Goal: Task Accomplishment & Management: Manage account settings

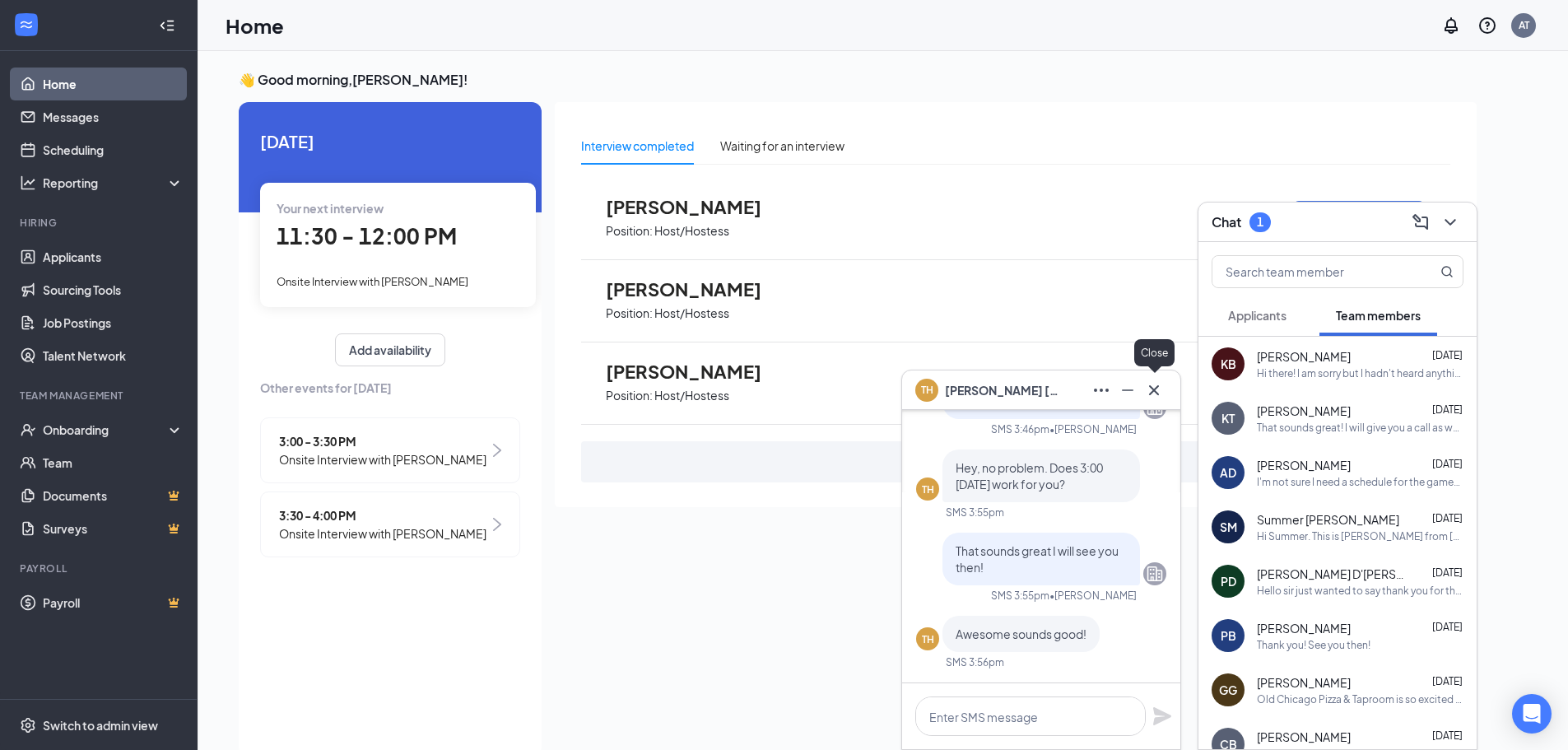
click at [1156, 388] on icon "Cross" at bounding box center [1153, 389] width 10 height 10
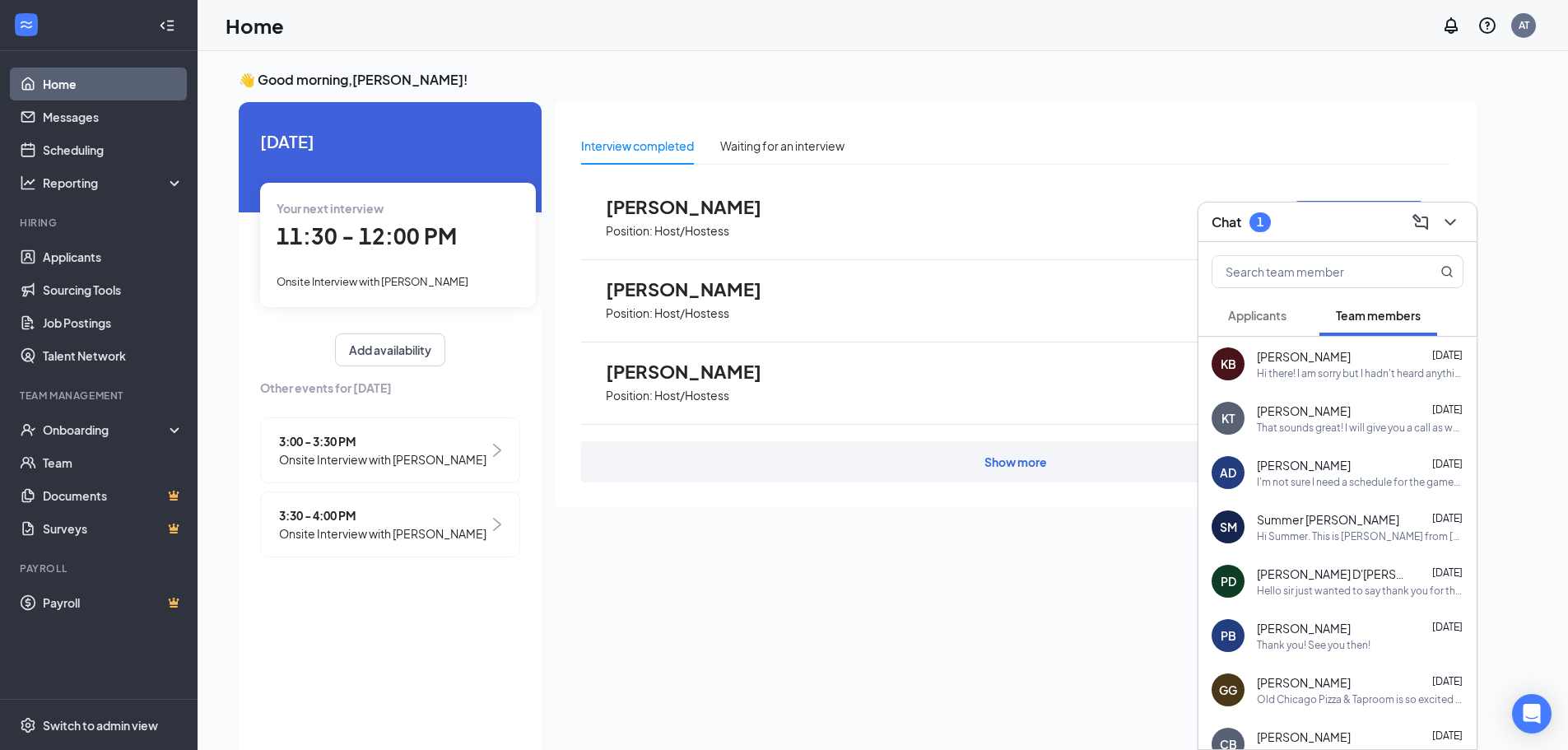
click at [1245, 321] on span "Applicants" at bounding box center [1257, 315] width 58 height 15
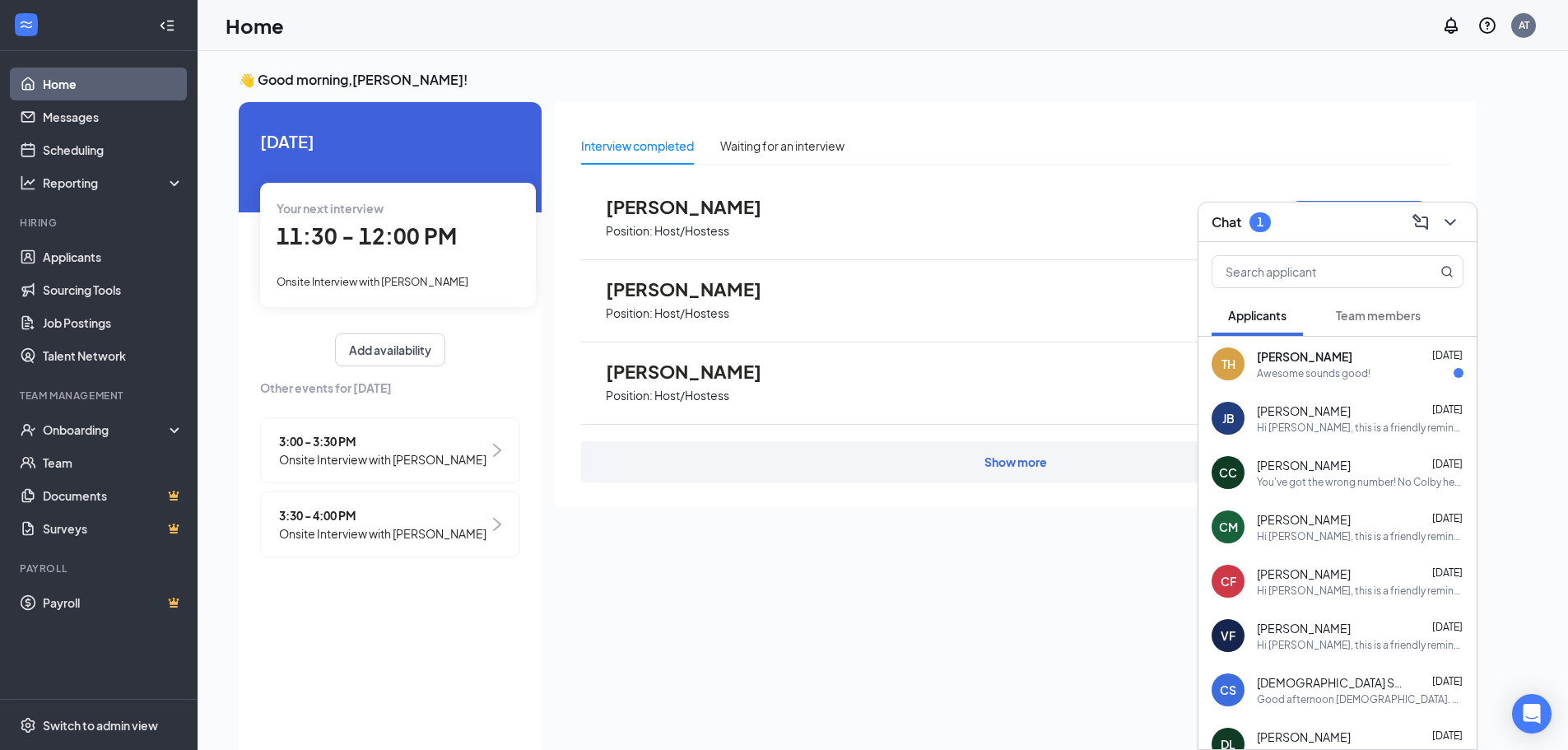
click at [1313, 368] on div "Awesome sounds good!" at bounding box center [1314, 373] width 114 height 14
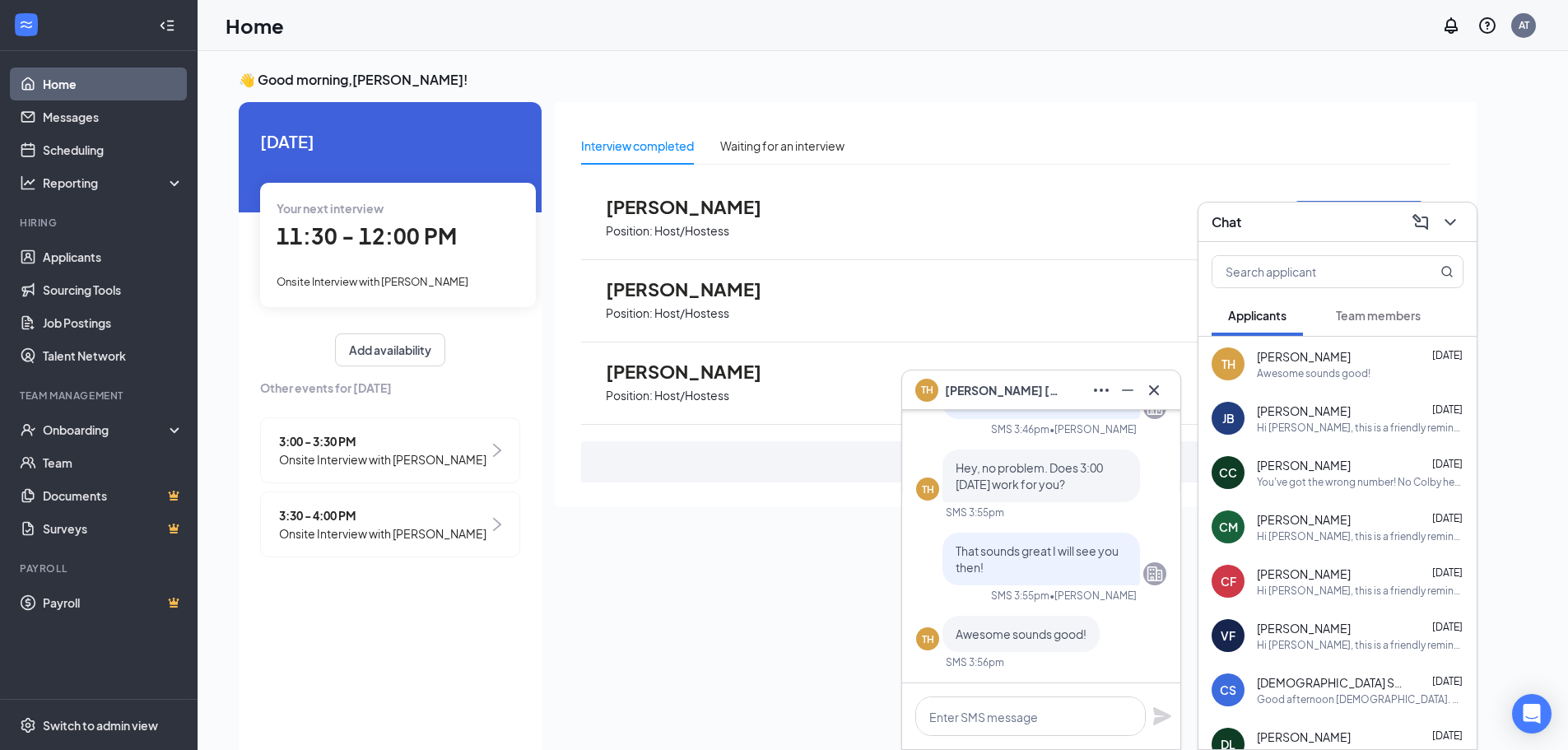
click at [829, 541] on div "Interview completed Waiting for an interview [PERSON_NAME] Position: Host/Hoste…" at bounding box center [1015, 424] width 922 height 644
click at [633, 629] on div "Interview completed Waiting for an interview [PERSON_NAME] Position: Host/Hoste…" at bounding box center [1015, 424] width 922 height 644
drag, startPoint x: 1150, startPoint y: 385, endPoint x: 1151, endPoint y: 403, distance: 18.0
click at [1150, 387] on icon "Cross" at bounding box center [1154, 390] width 19 height 19
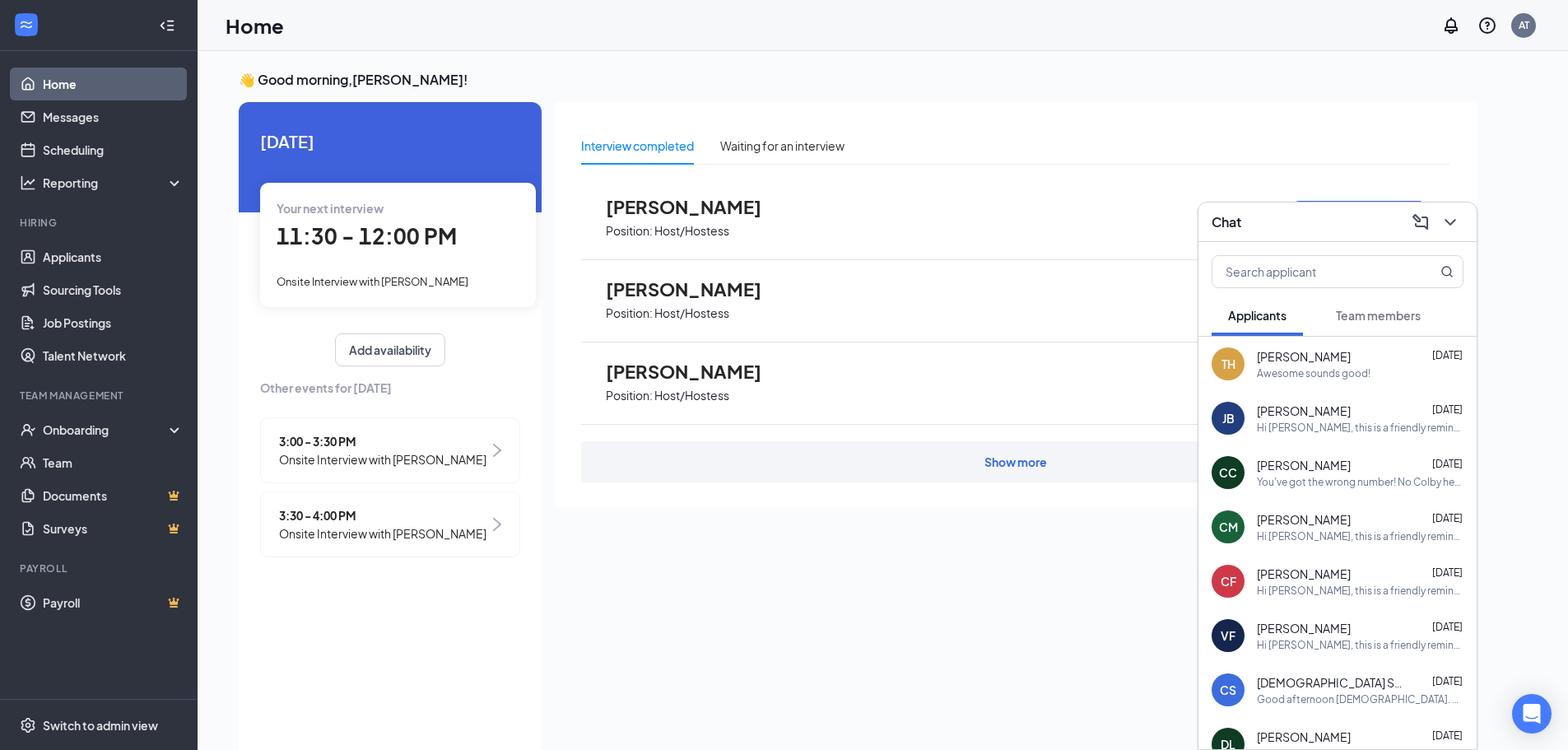
click at [610, 631] on div "Interview completed Waiting for an interview [PERSON_NAME] Position: Host/Hoste…" at bounding box center [1015, 424] width 922 height 644
click at [44, 254] on link "Applicants" at bounding box center [114, 256] width 141 height 33
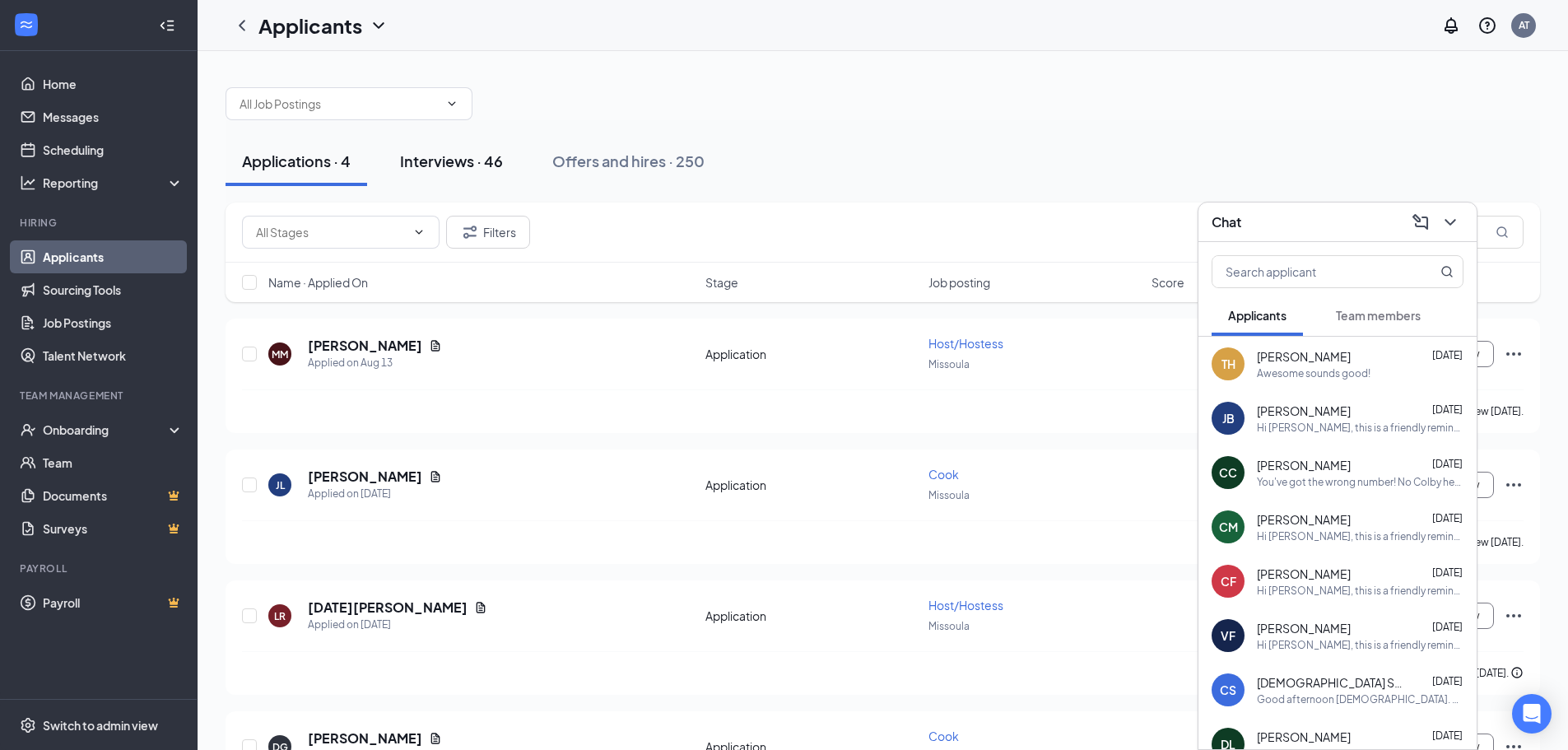
click at [431, 163] on div "Interviews · 46" at bounding box center [451, 160] width 103 height 20
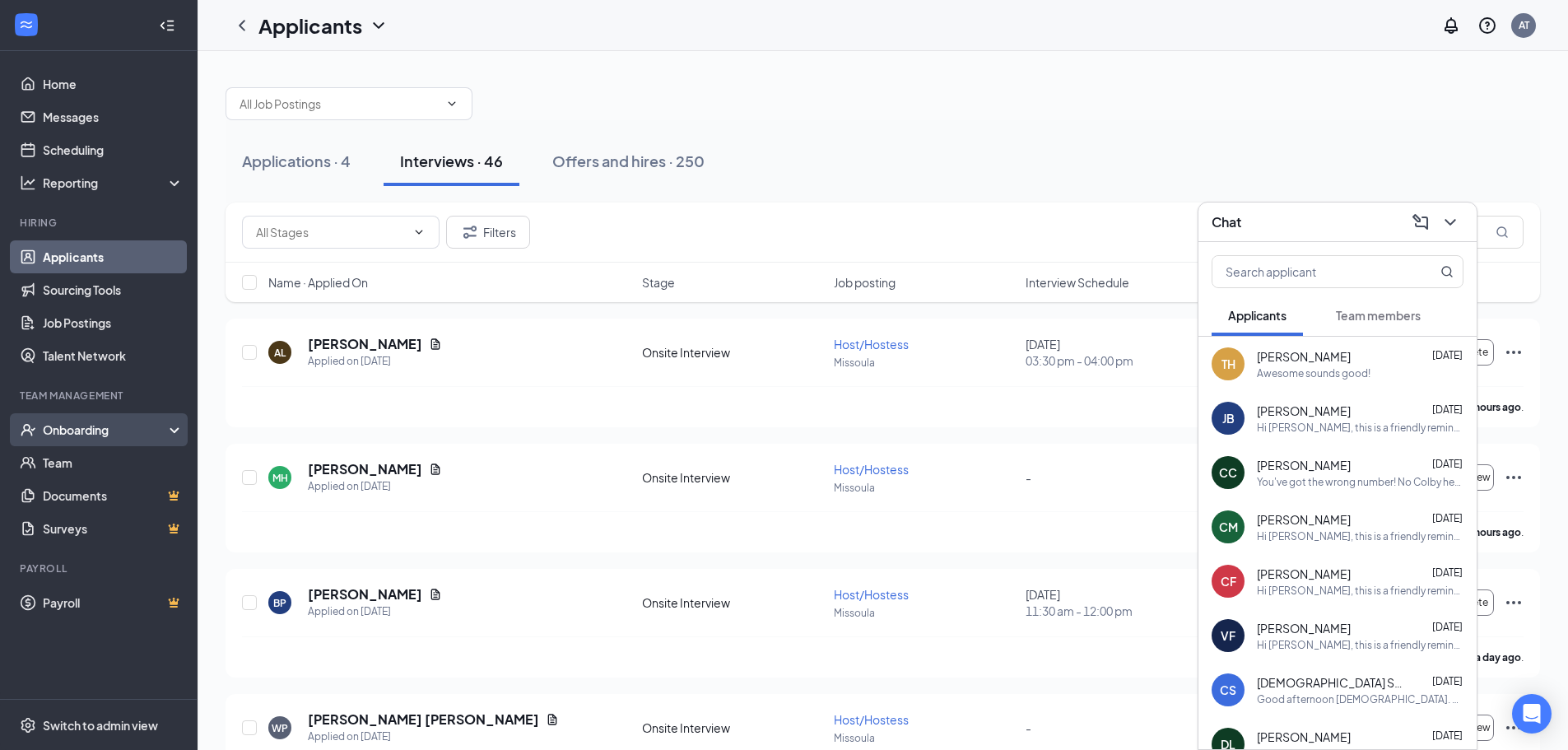
click at [119, 430] on div "Onboarding" at bounding box center [107, 430] width 127 height 17
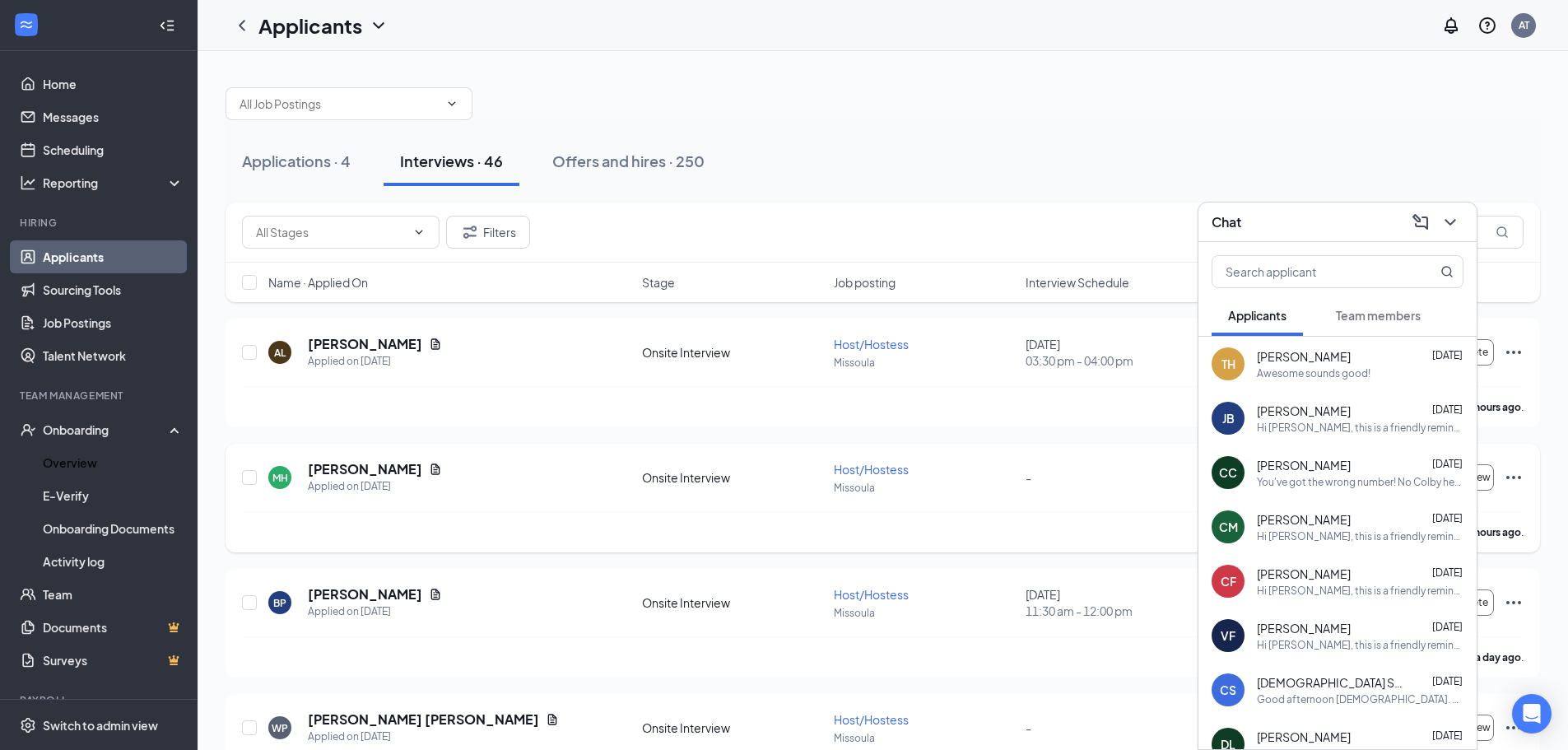
click at [116, 463] on link "Overview" at bounding box center [114, 462] width 141 height 33
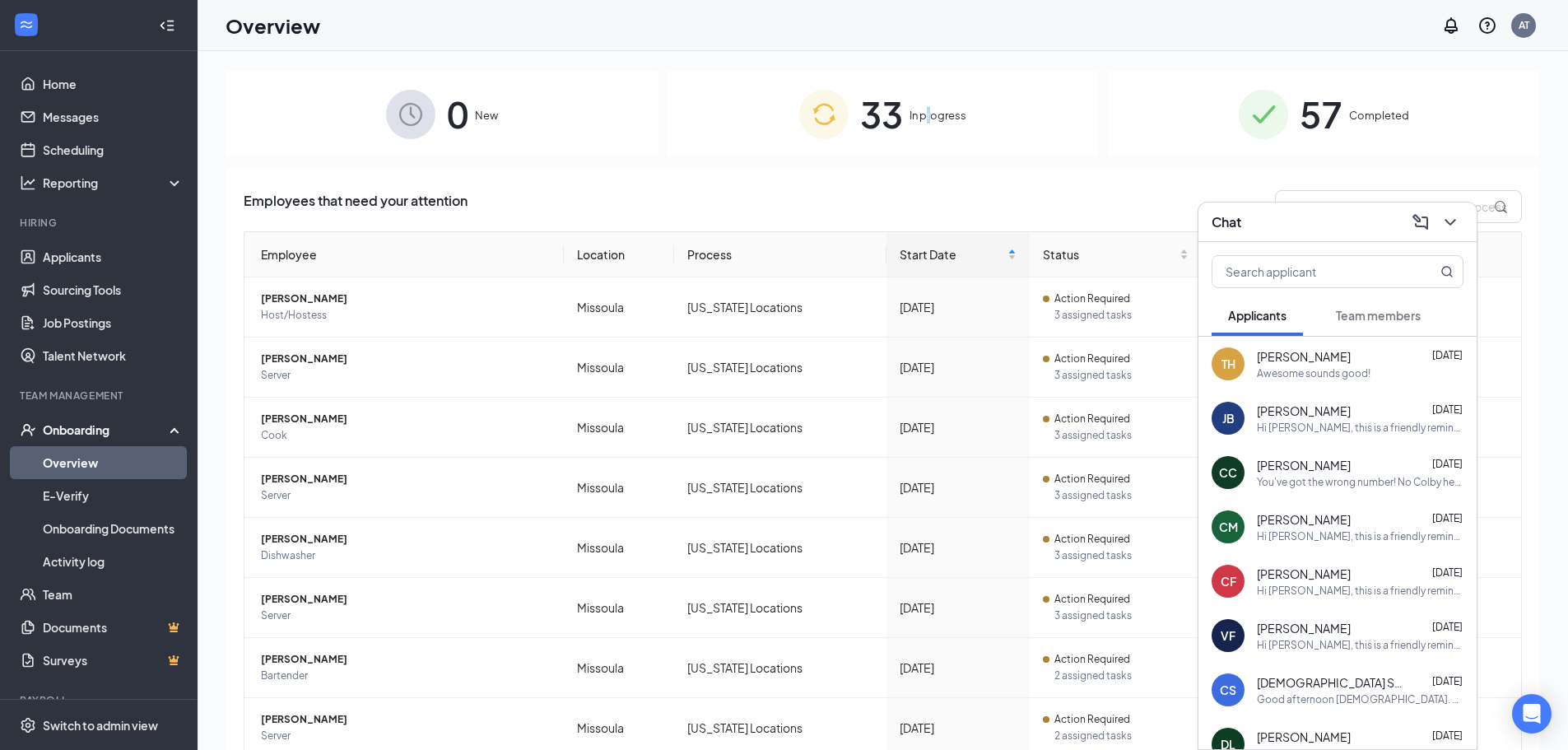
click at [927, 105] on div "33 In progress" at bounding box center [883, 114] width 433 height 86
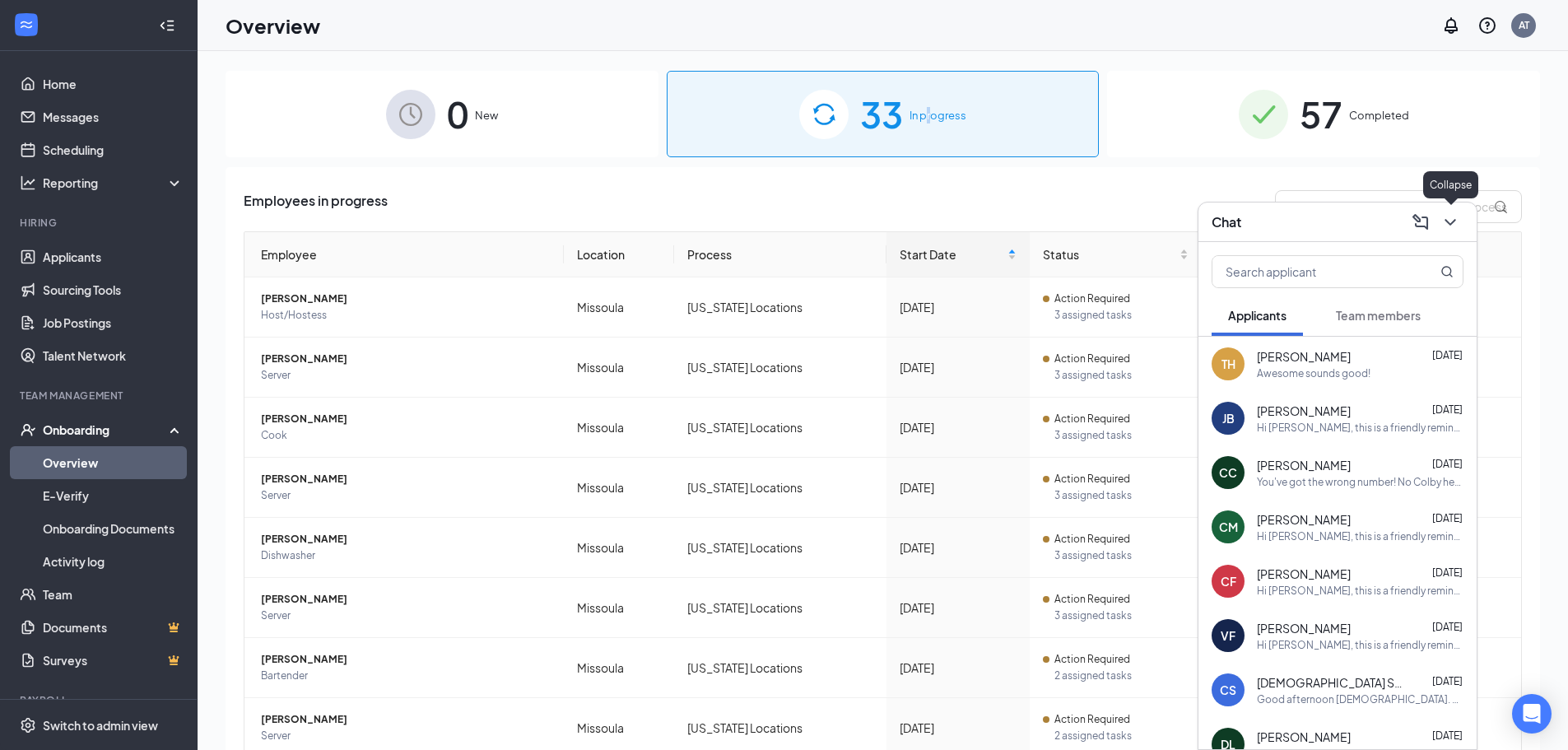
click at [1457, 219] on icon "ChevronDown" at bounding box center [1450, 222] width 19 height 19
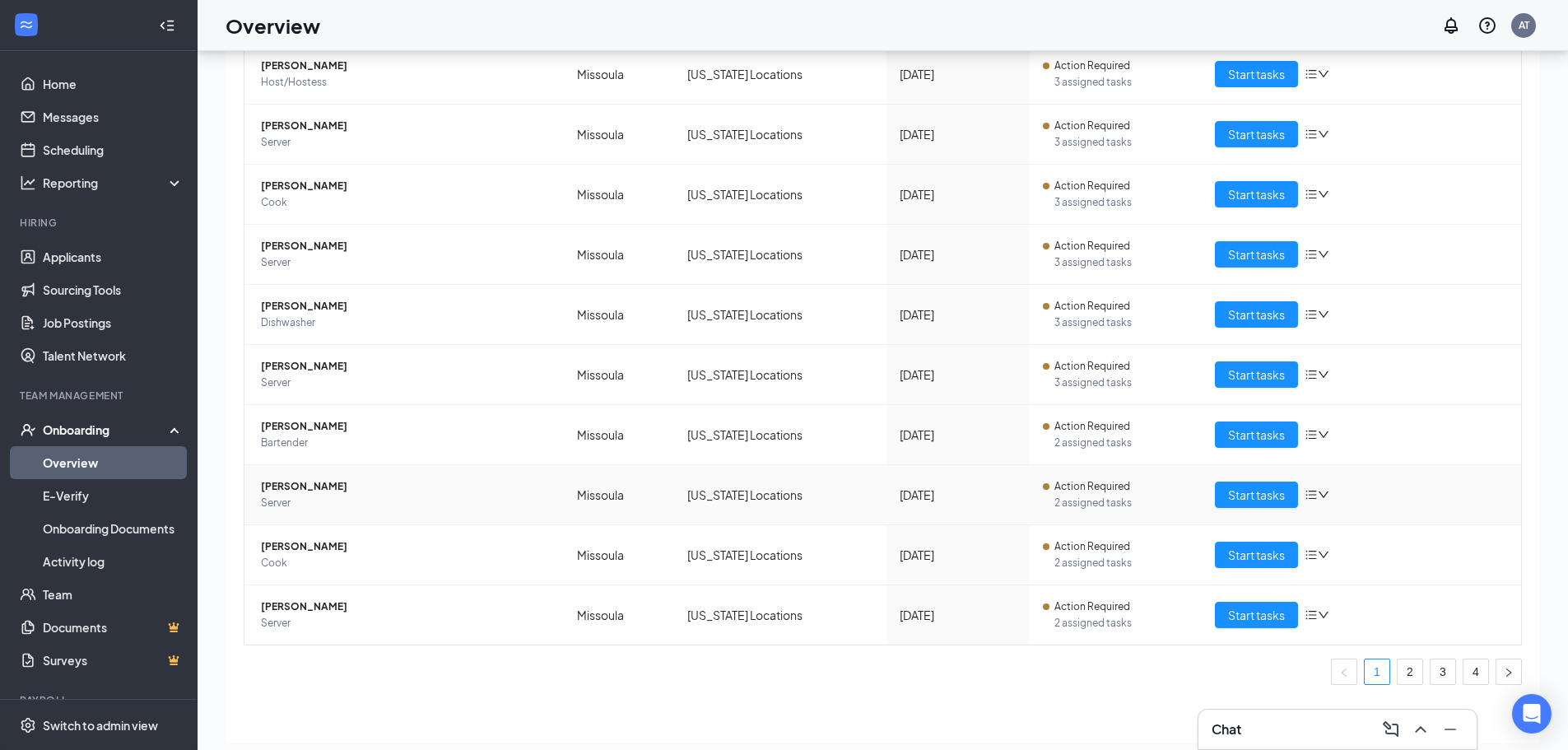
scroll to position [74, 0]
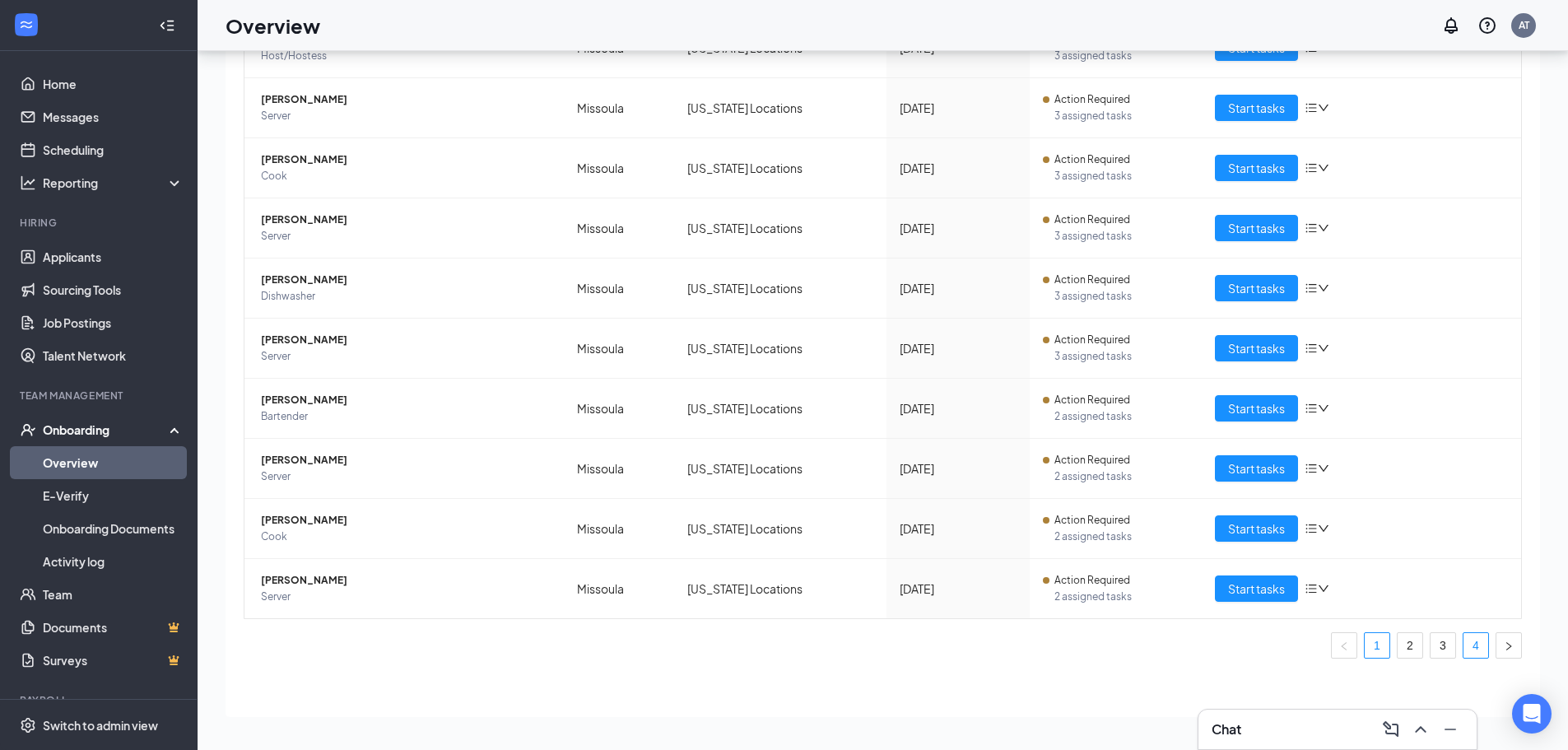
click at [1464, 650] on link "4" at bounding box center [1476, 645] width 25 height 25
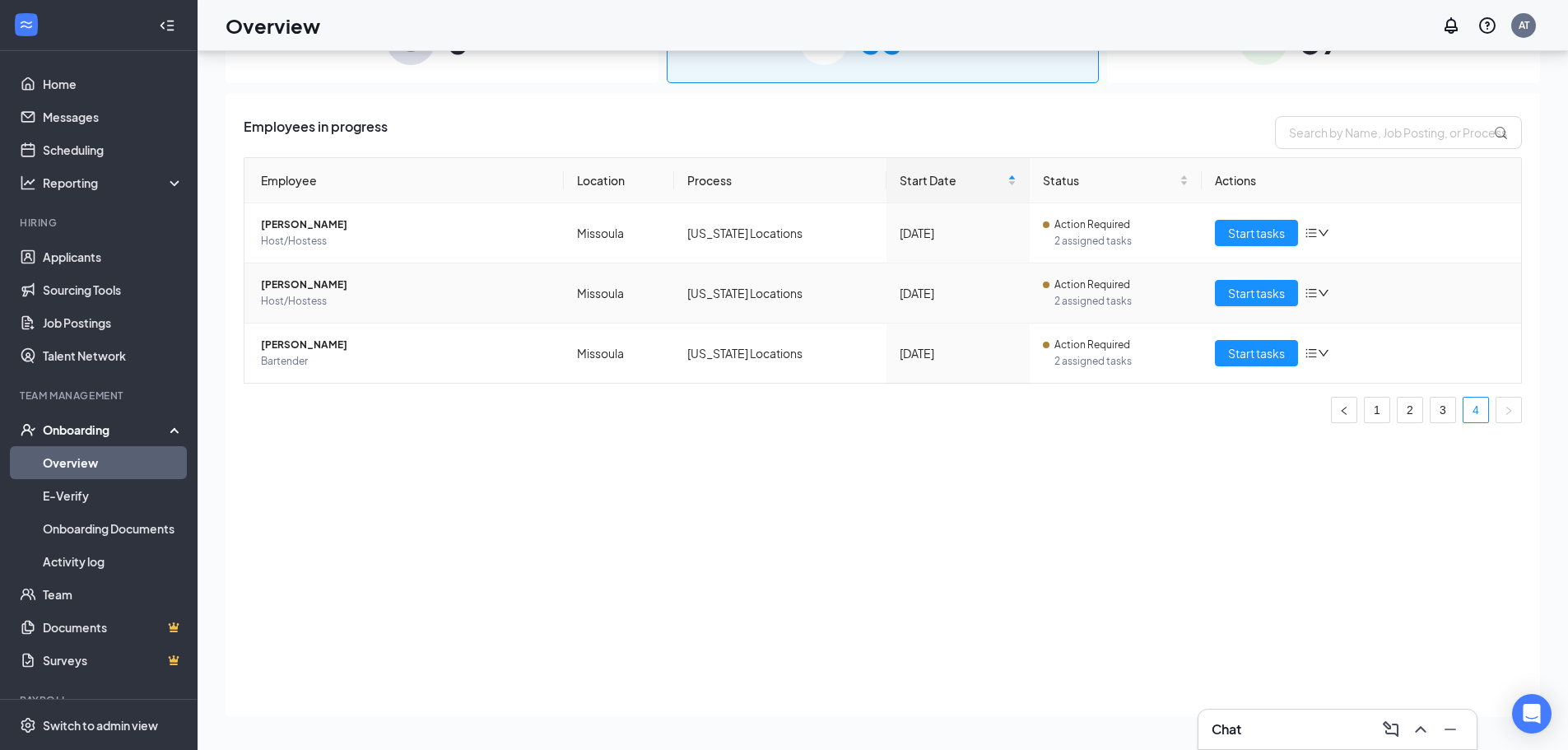
click at [321, 290] on span "[PERSON_NAME]" at bounding box center [405, 284] width 290 height 17
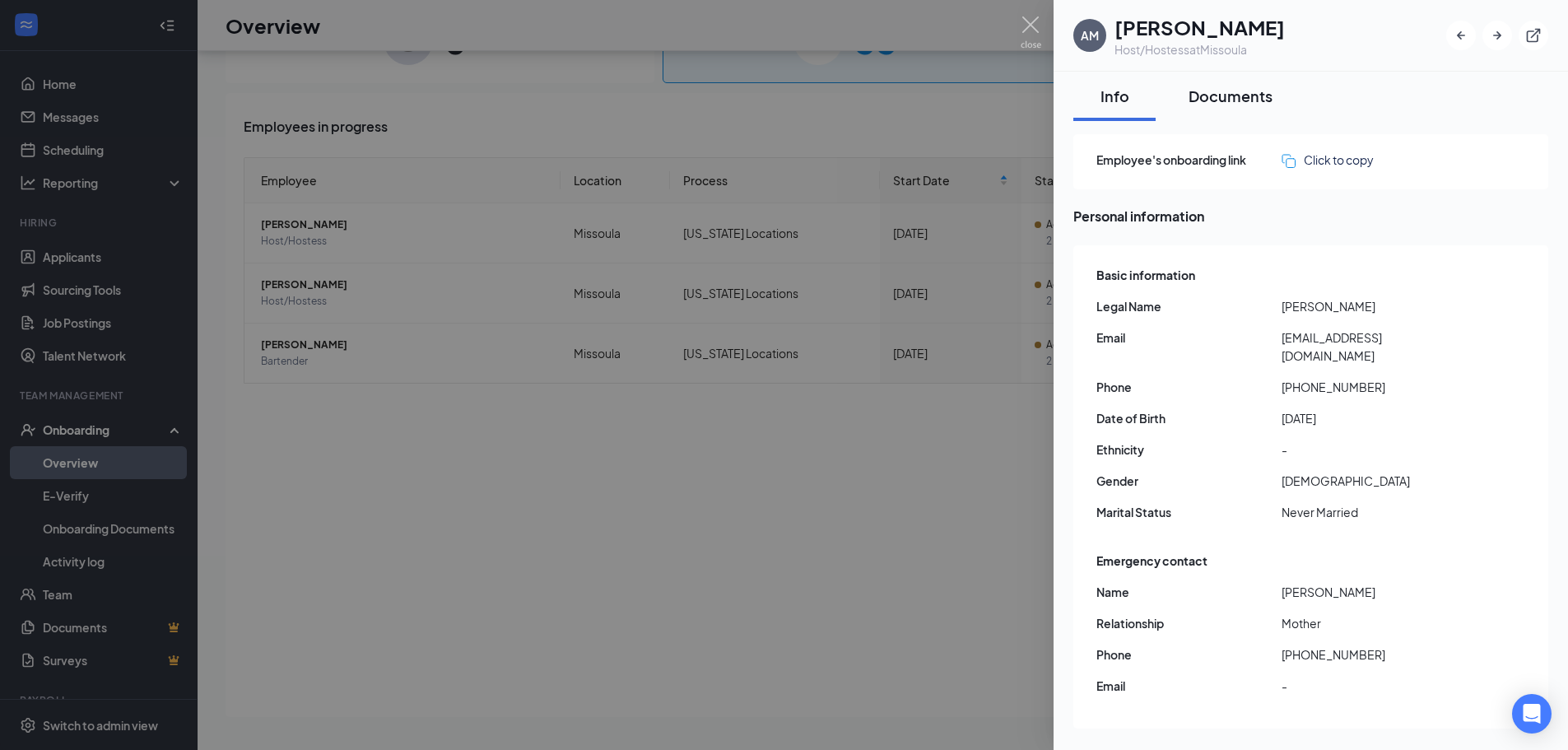
click at [1207, 87] on div "Documents" at bounding box center [1230, 95] width 84 height 20
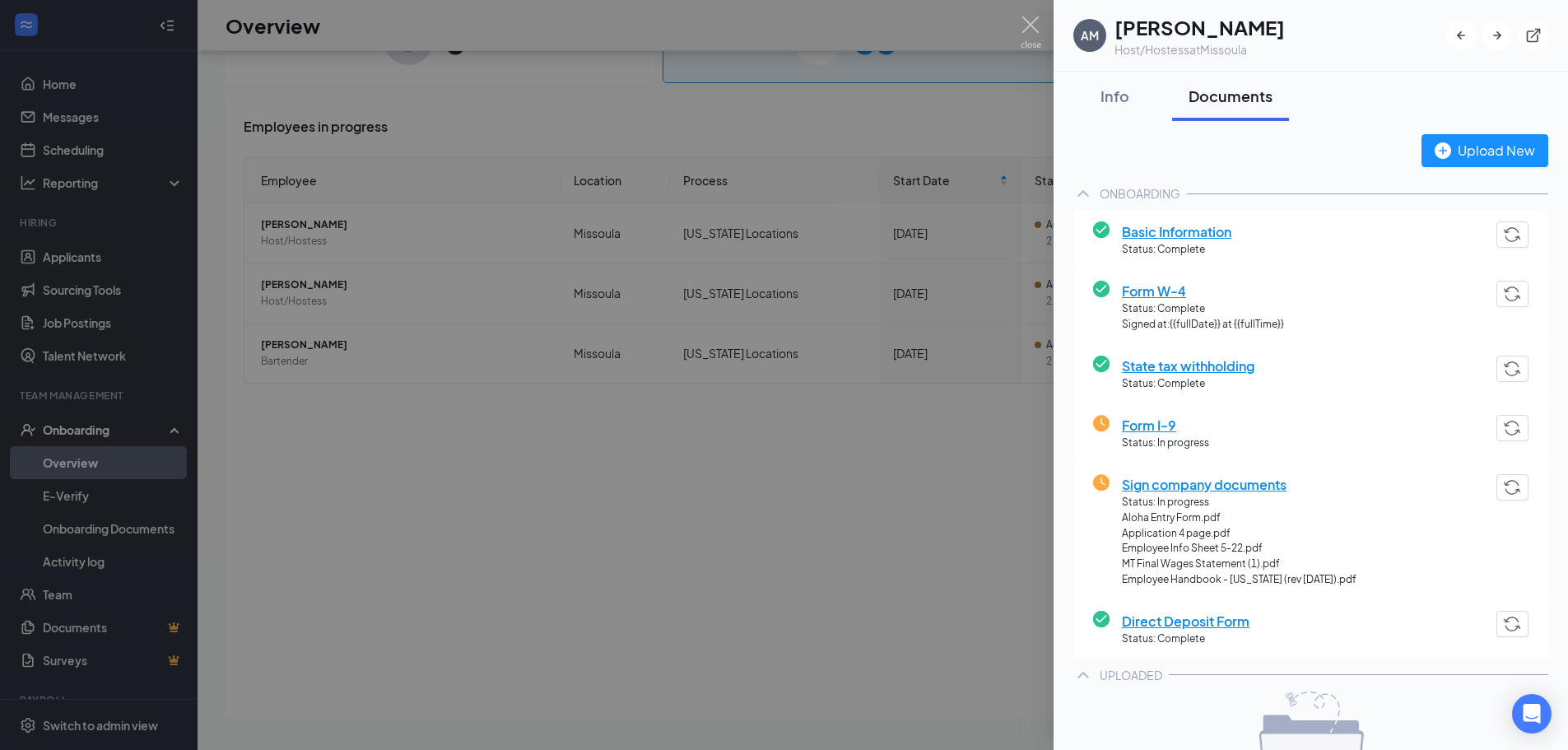
click at [831, 577] on div at bounding box center [784, 375] width 1568 height 750
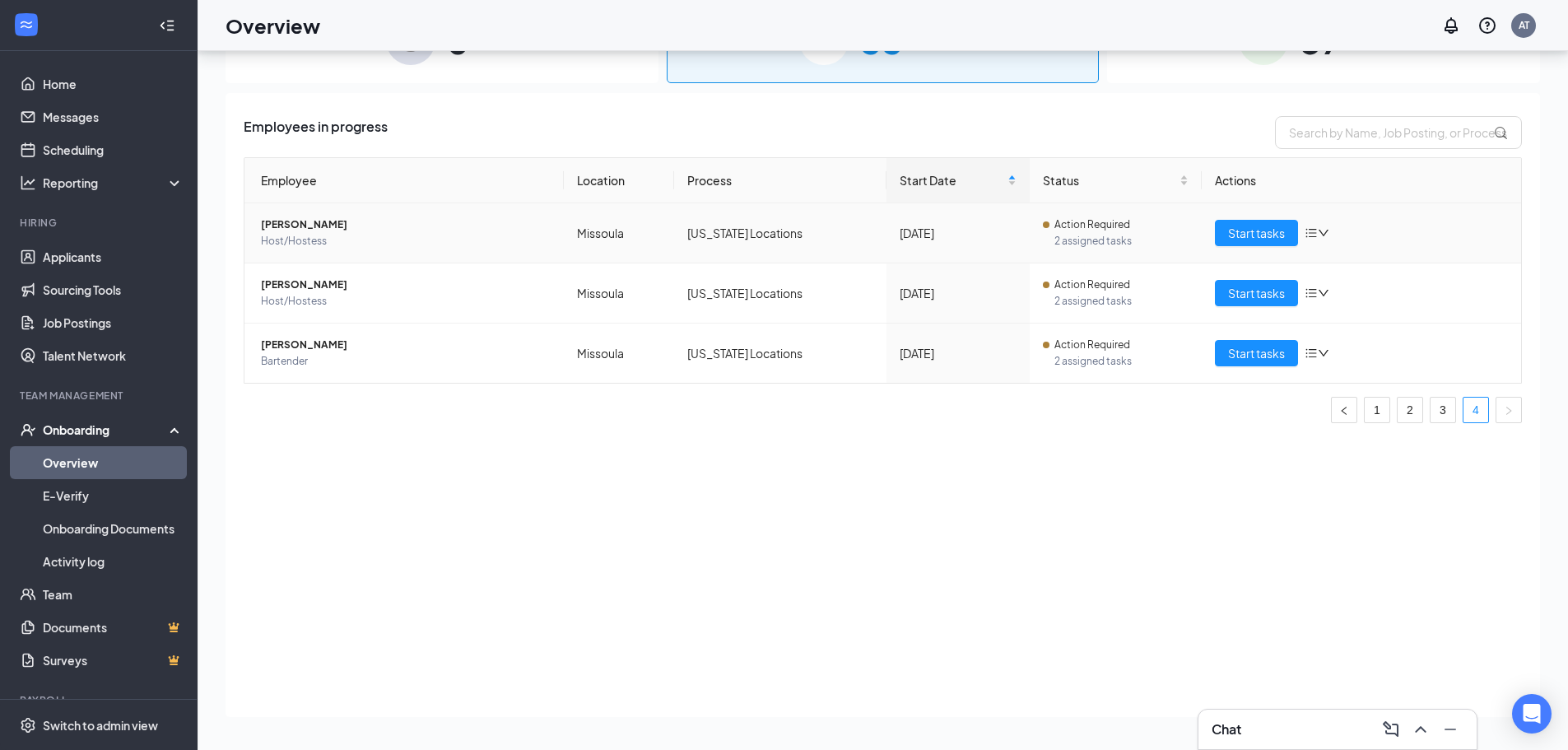
click at [308, 223] on span "[PERSON_NAME]" at bounding box center [405, 224] width 290 height 17
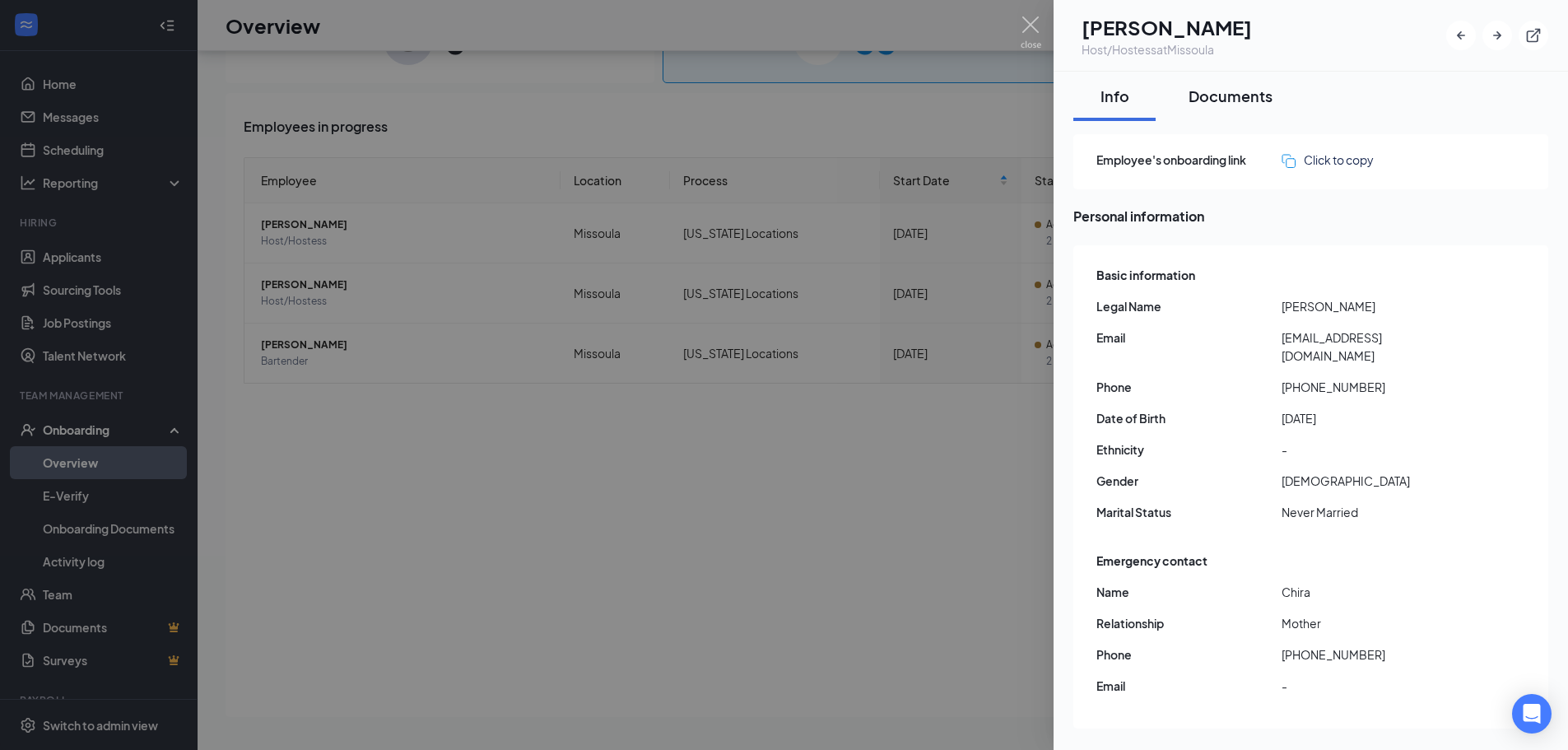
click at [1224, 99] on div "Documents" at bounding box center [1230, 95] width 84 height 20
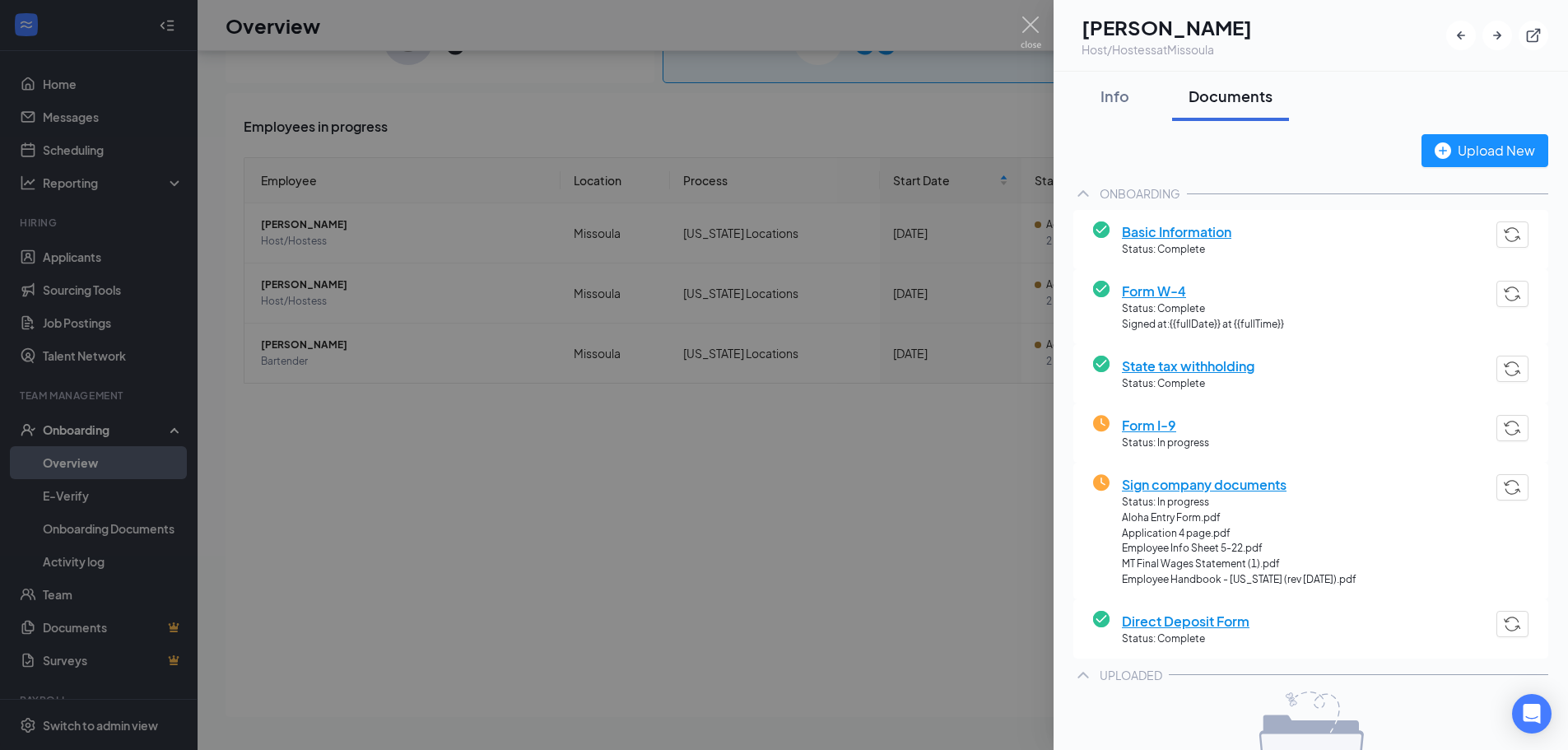
click at [903, 539] on div at bounding box center [784, 375] width 1568 height 750
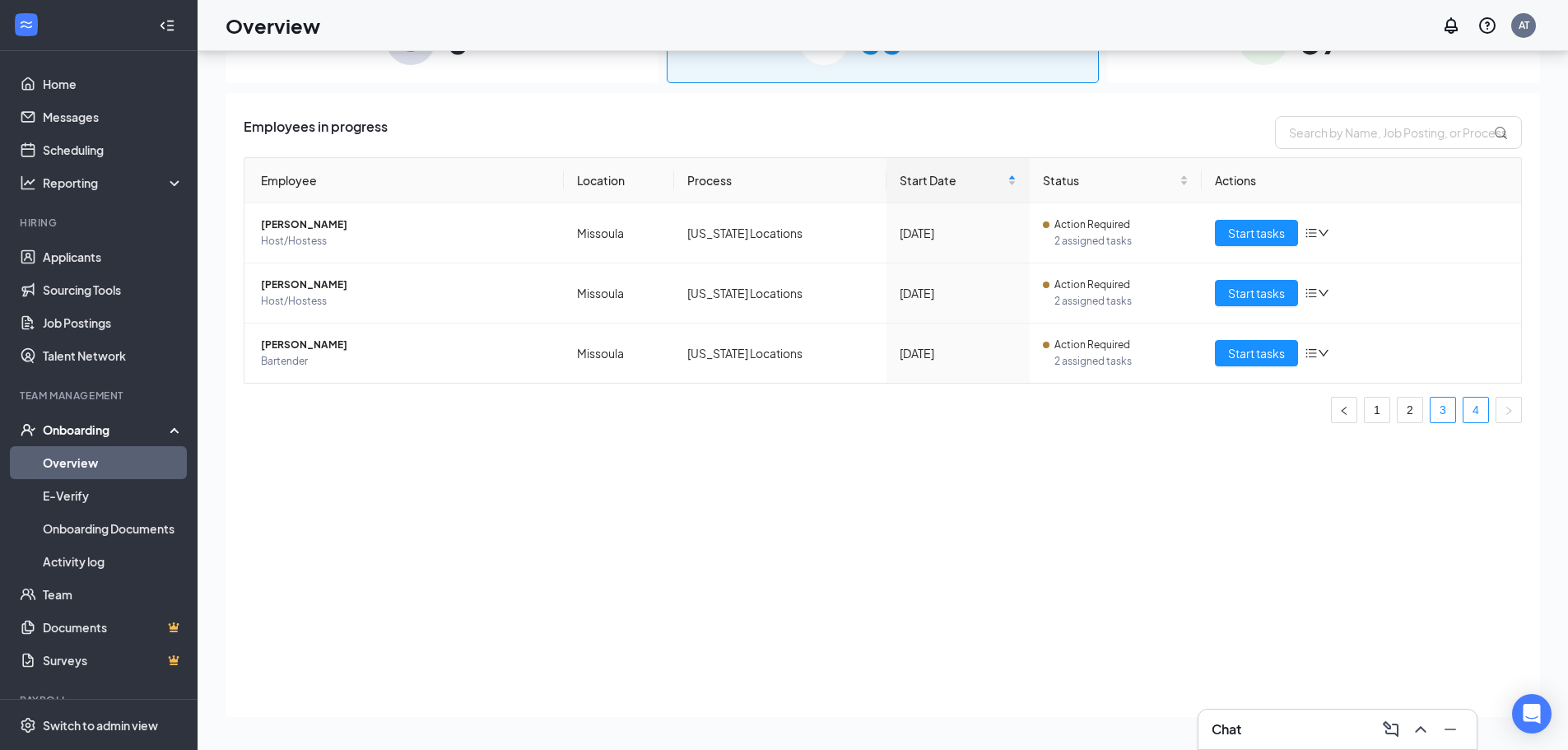
click at [1444, 403] on link "3" at bounding box center [1443, 410] width 25 height 25
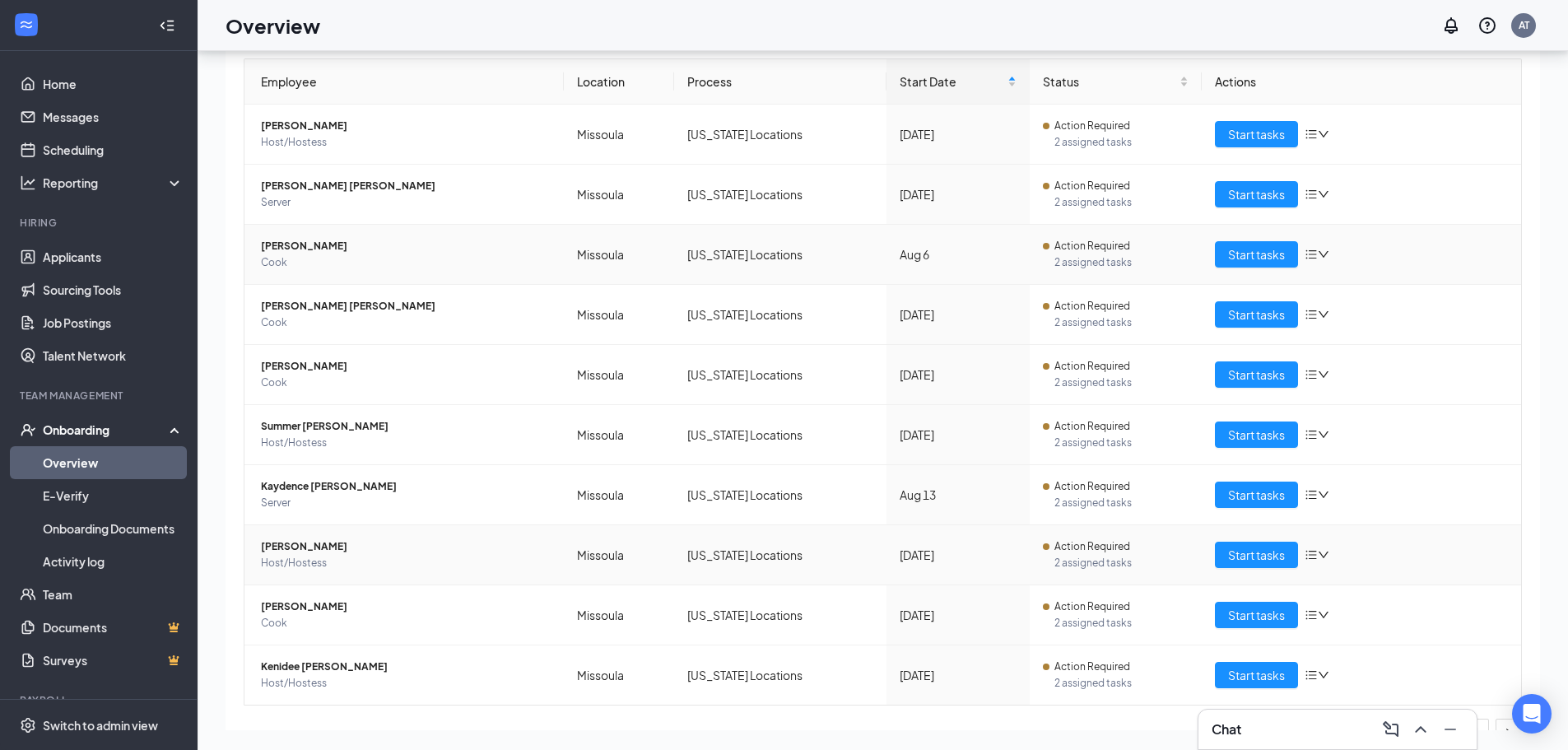
scroll to position [185, 0]
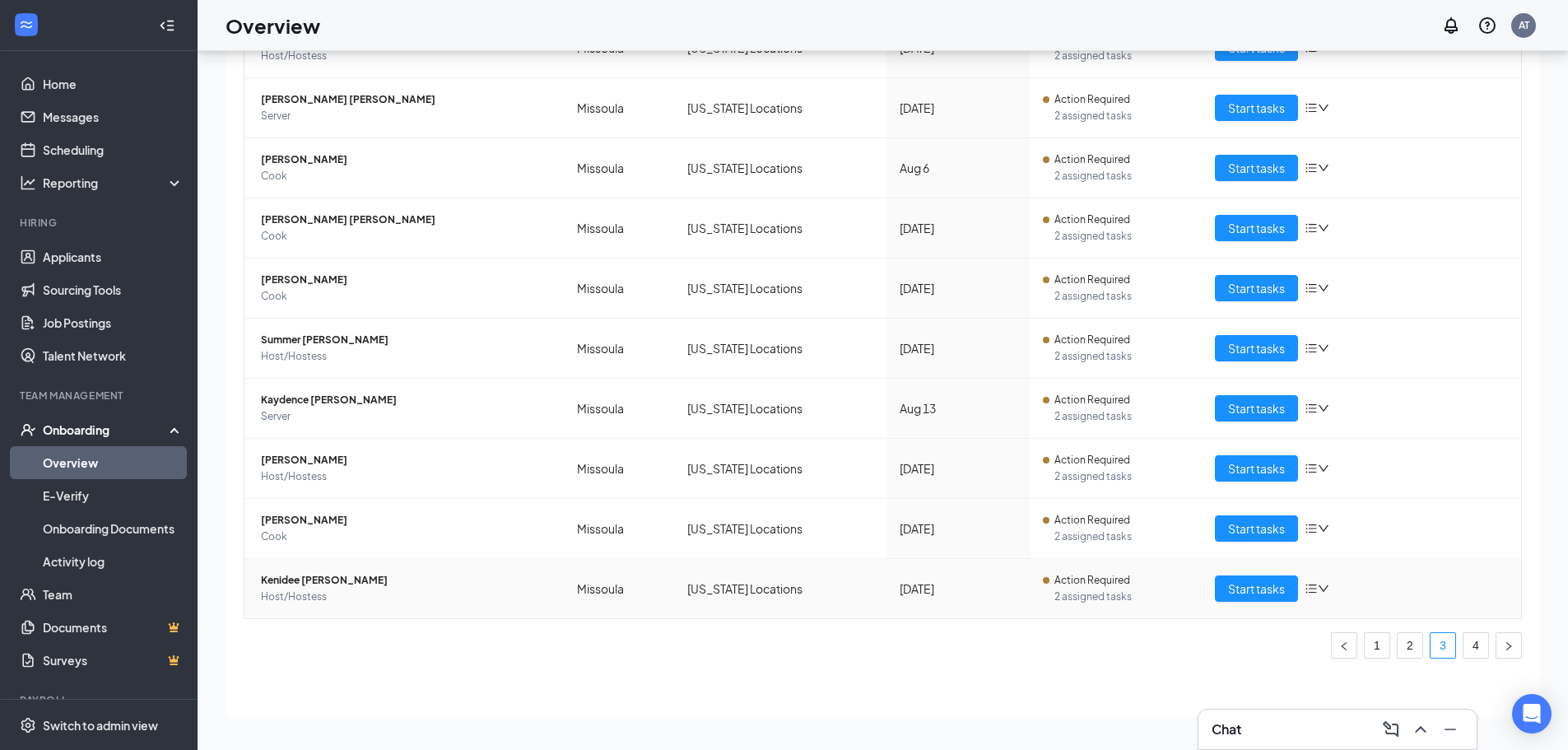
click at [339, 588] on span "Kenidee [PERSON_NAME]" at bounding box center [405, 580] width 290 height 17
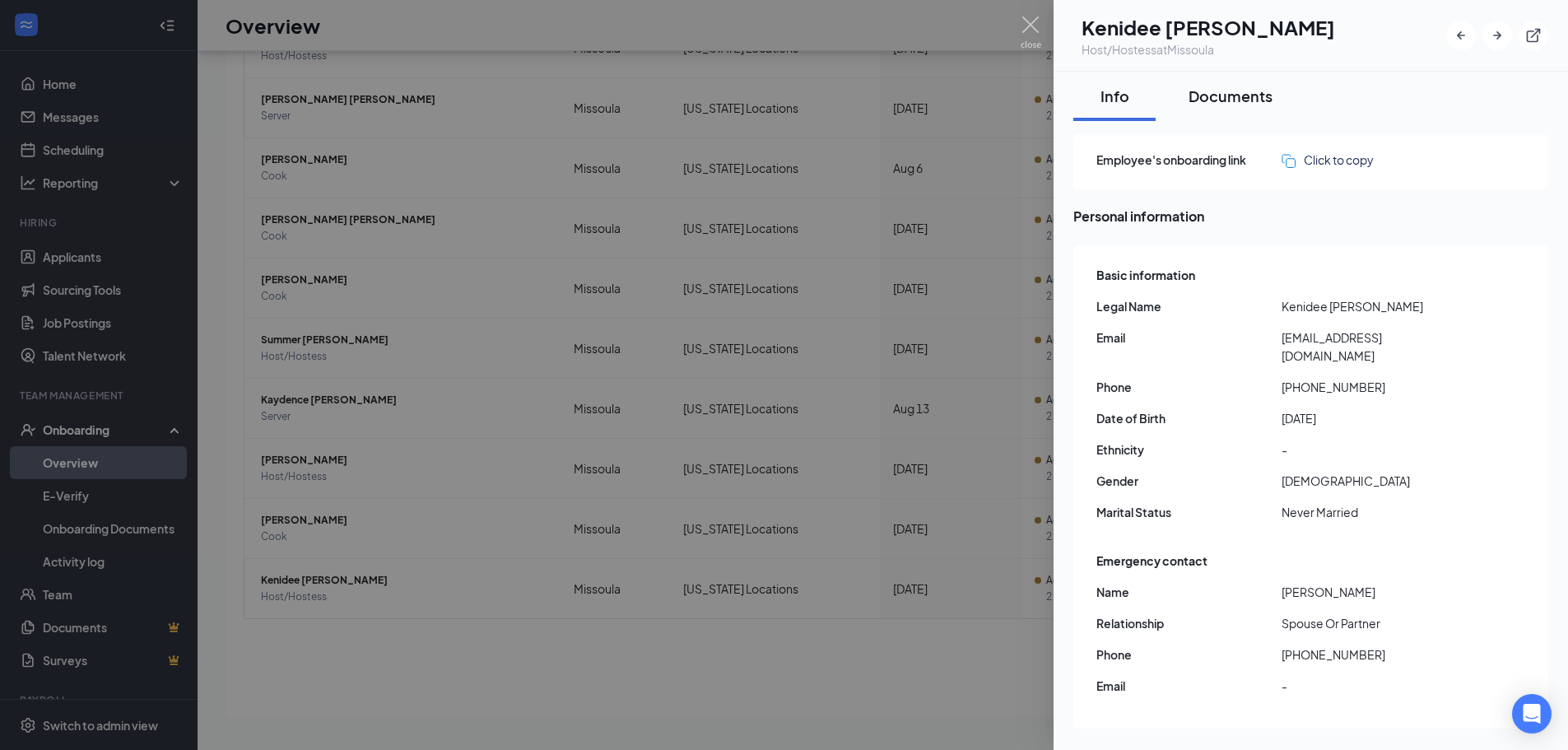
click at [1236, 104] on div "Documents" at bounding box center [1230, 95] width 84 height 20
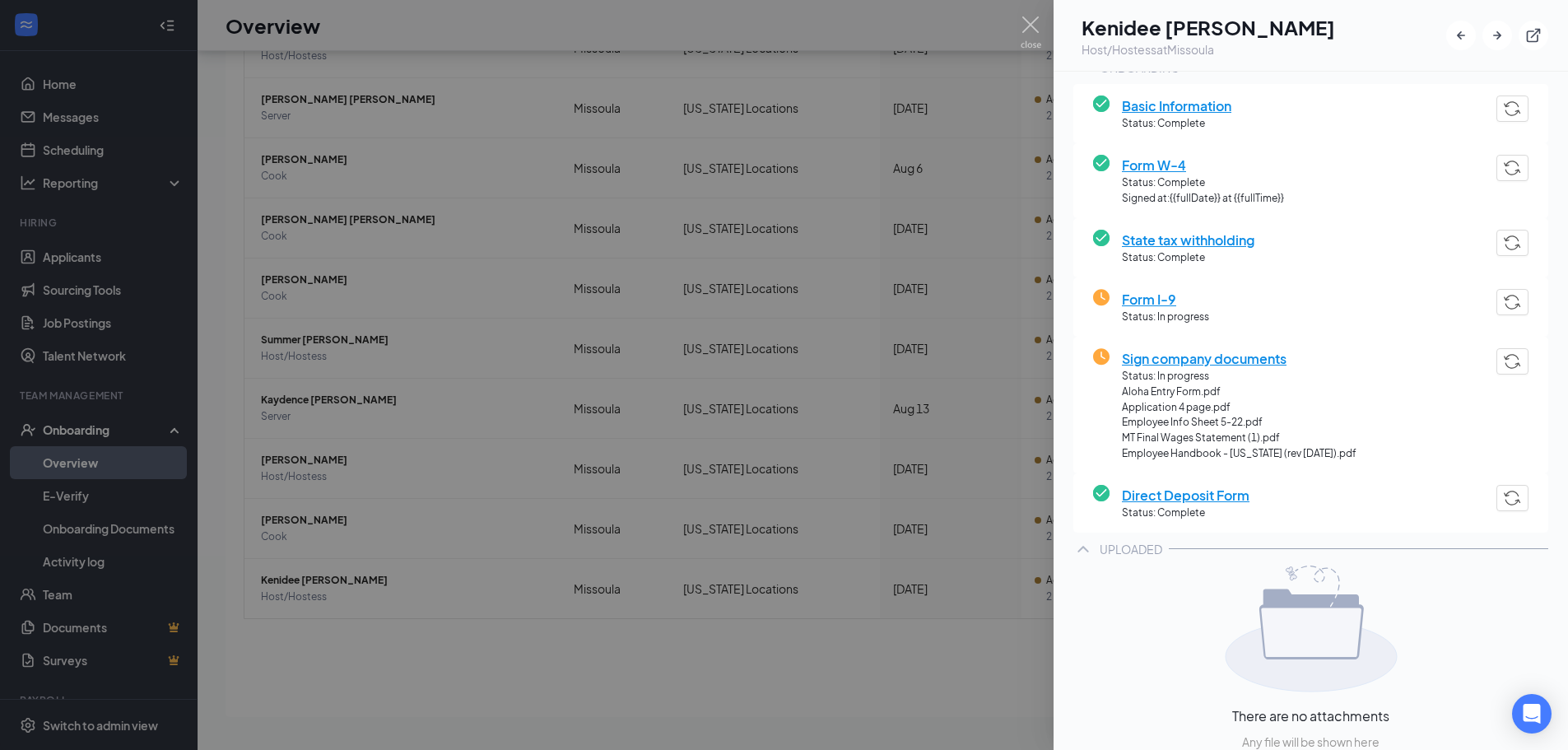
scroll to position [186, 0]
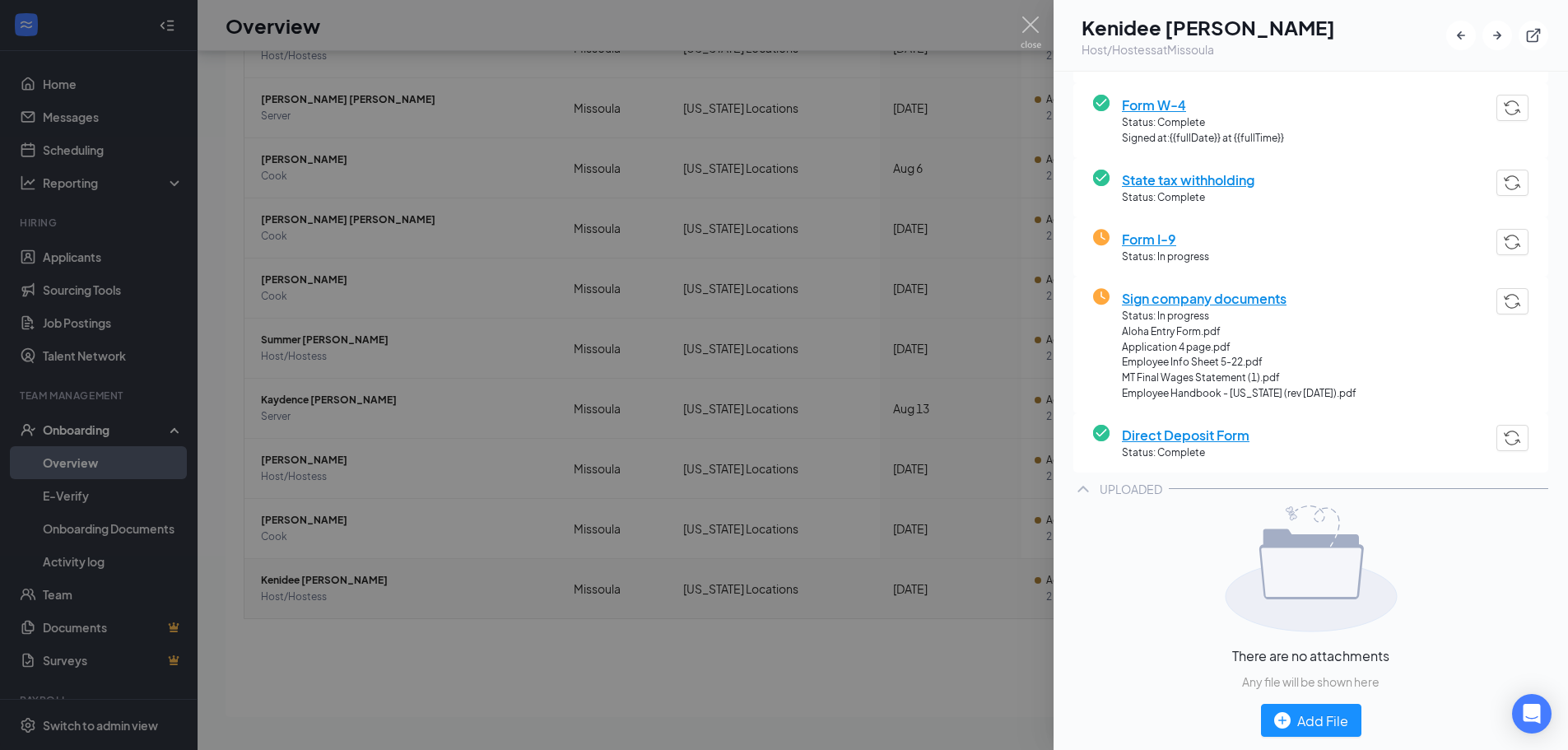
click at [869, 661] on div at bounding box center [784, 375] width 1568 height 750
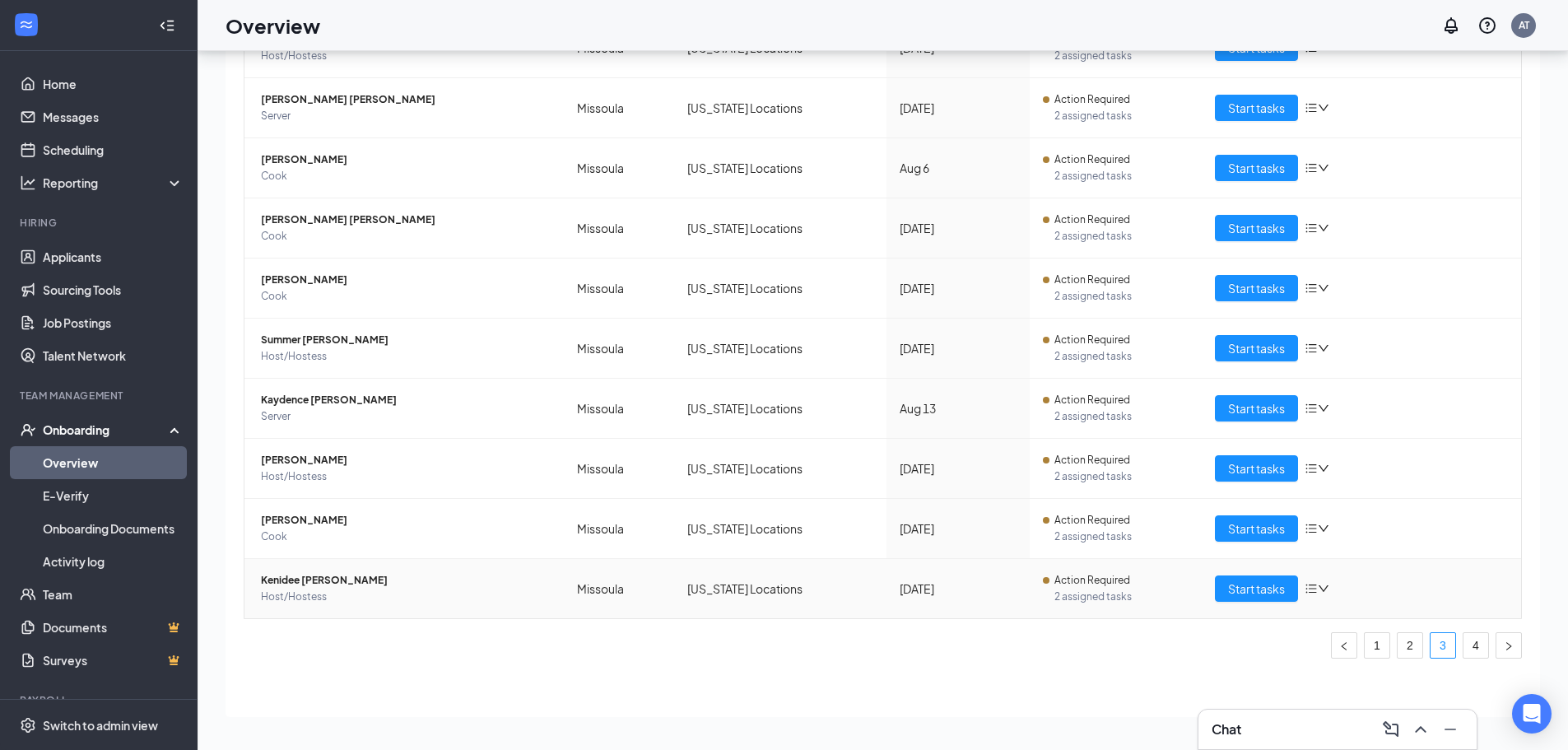
click at [1318, 587] on icon "down" at bounding box center [1323, 588] width 11 height 11
click at [1366, 677] on div "Remove from onboarding" at bounding box center [1376, 667] width 140 height 18
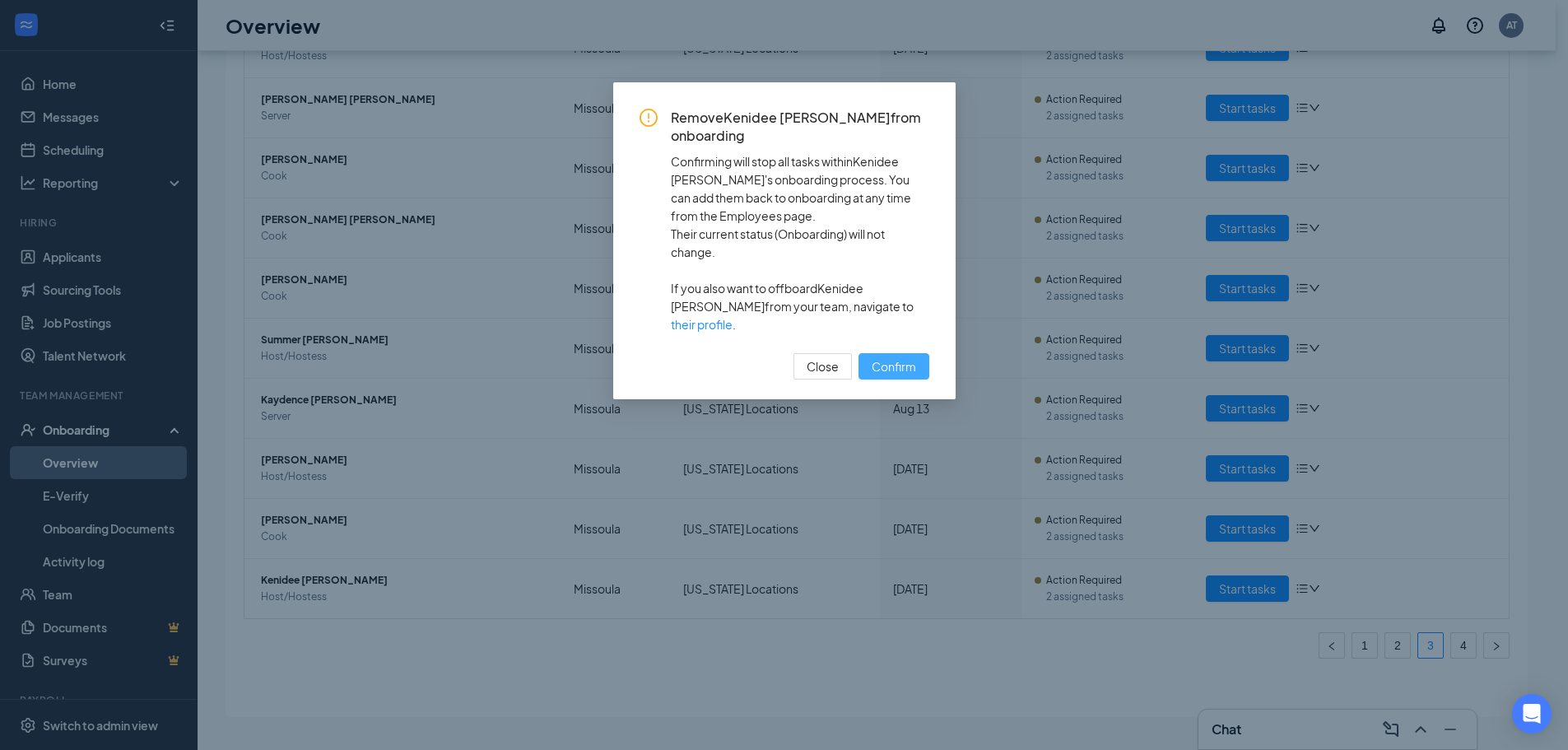
click at [899, 357] on span "Confirm" at bounding box center [894, 366] width 44 height 18
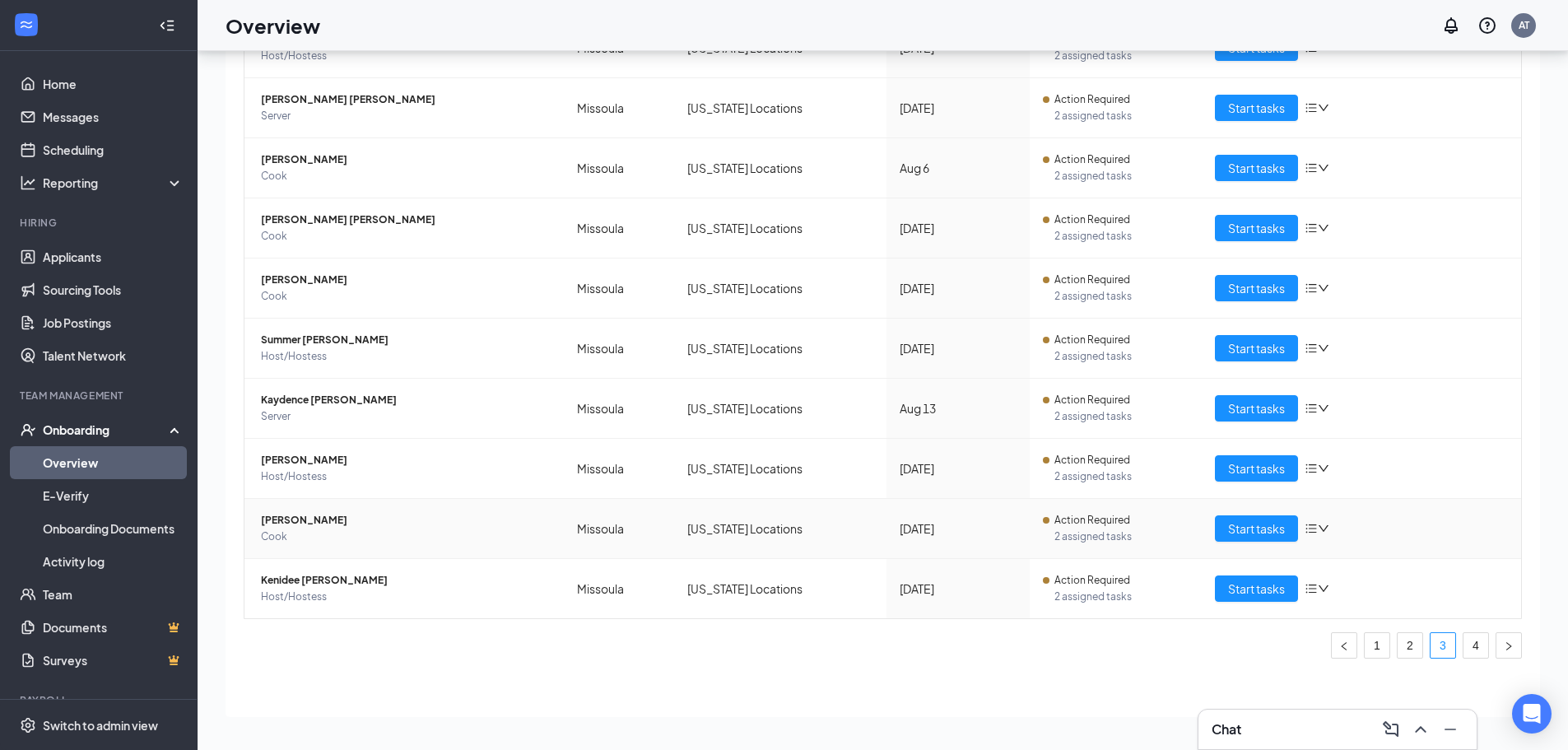
click at [356, 529] on div "Employee Location Process Start Date Status Actions [PERSON_NAME][GEOGRAPHIC_DA…" at bounding box center [883, 315] width 1278 height 687
click at [374, 522] on span "[PERSON_NAME]" at bounding box center [405, 520] width 290 height 17
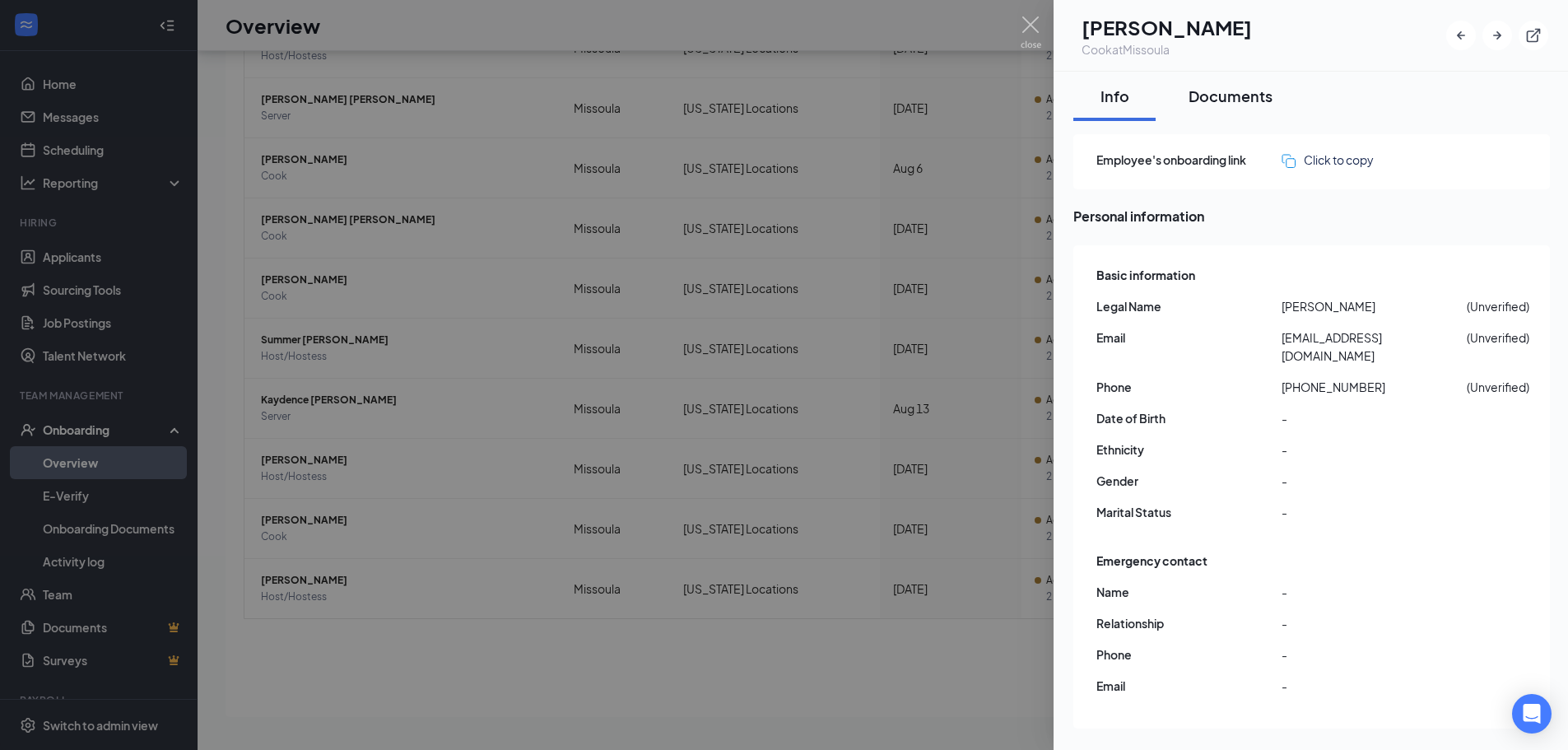
click at [1237, 104] on div "Documents" at bounding box center [1230, 95] width 84 height 20
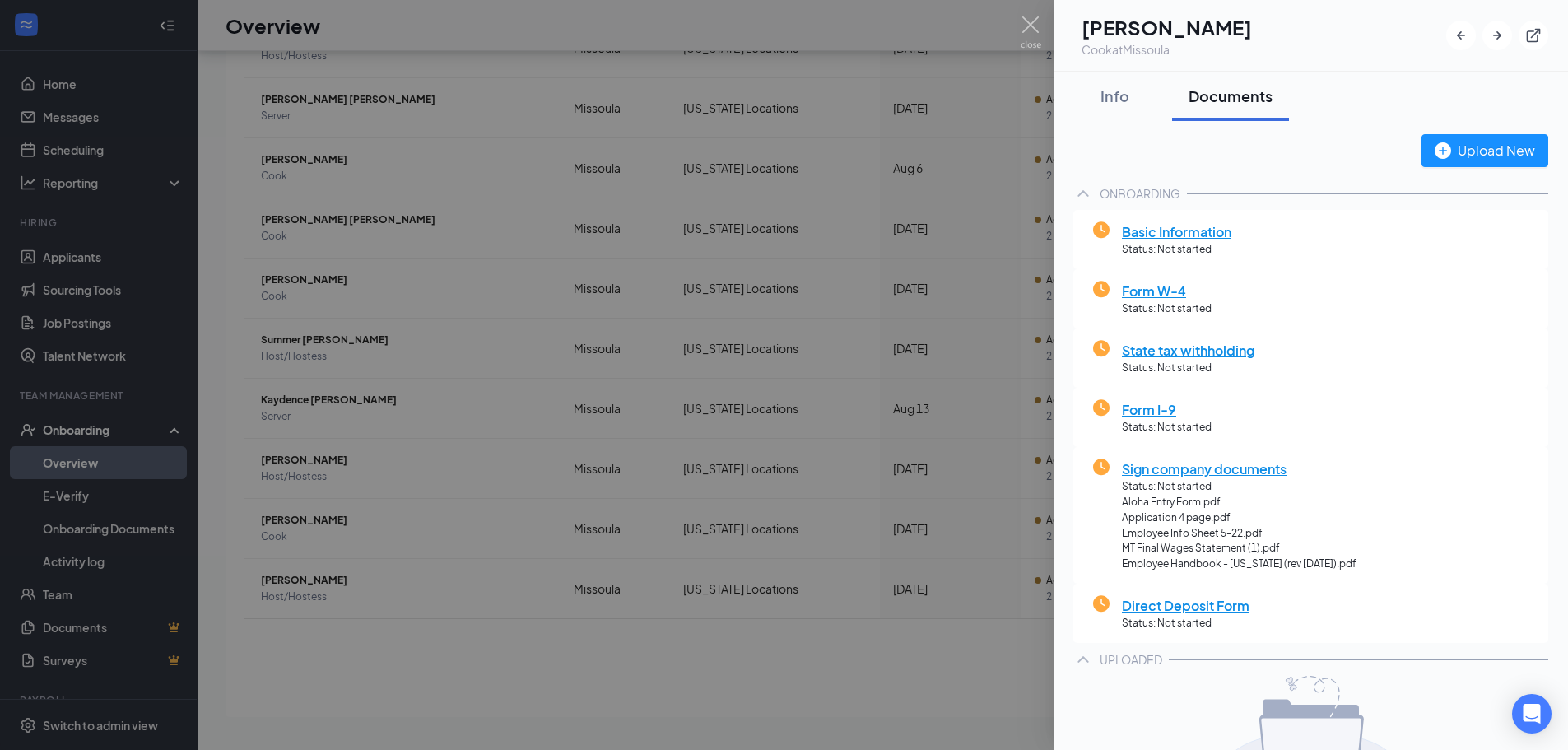
click at [905, 679] on div at bounding box center [784, 375] width 1568 height 750
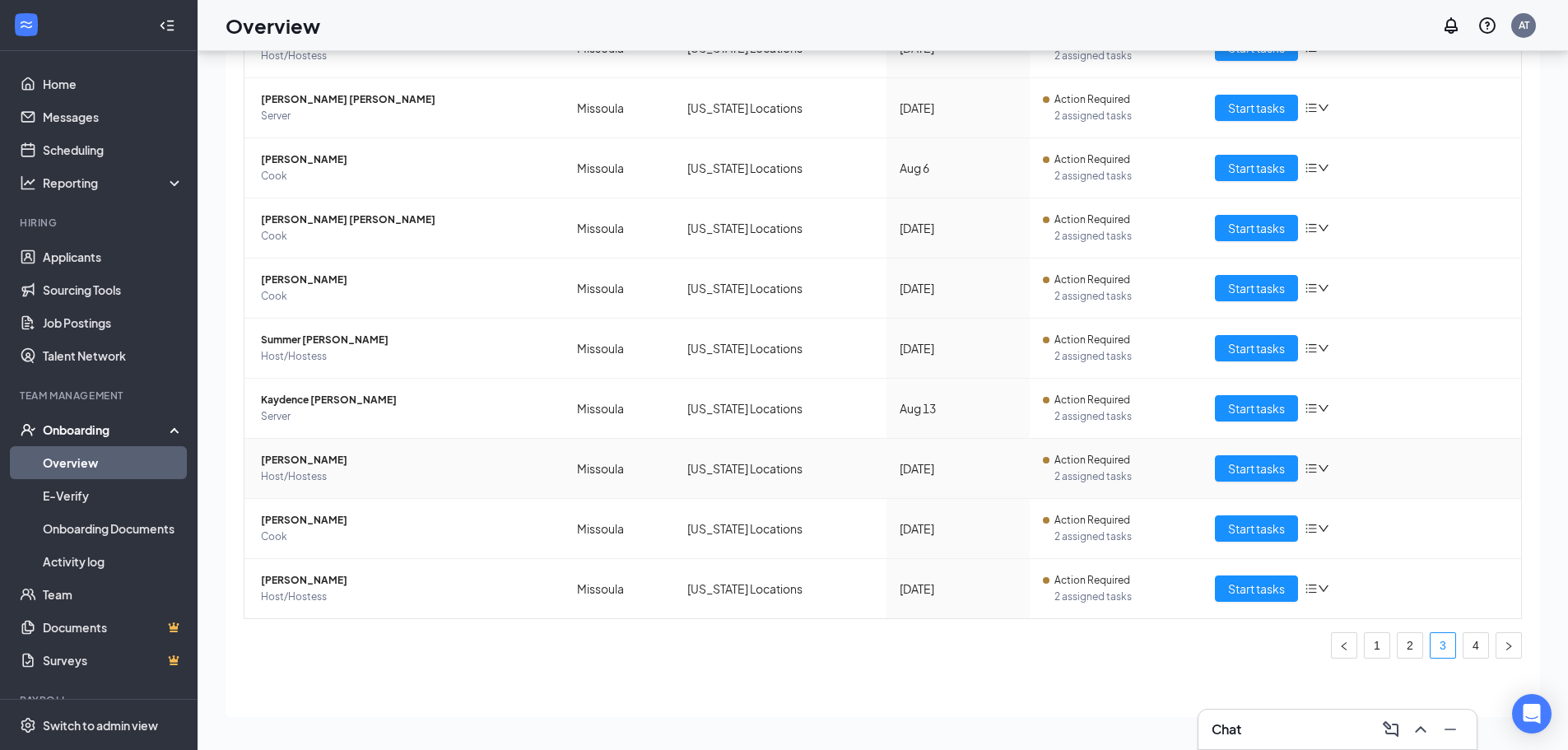
click at [387, 482] on span "Host/Hostess" at bounding box center [405, 476] width 290 height 17
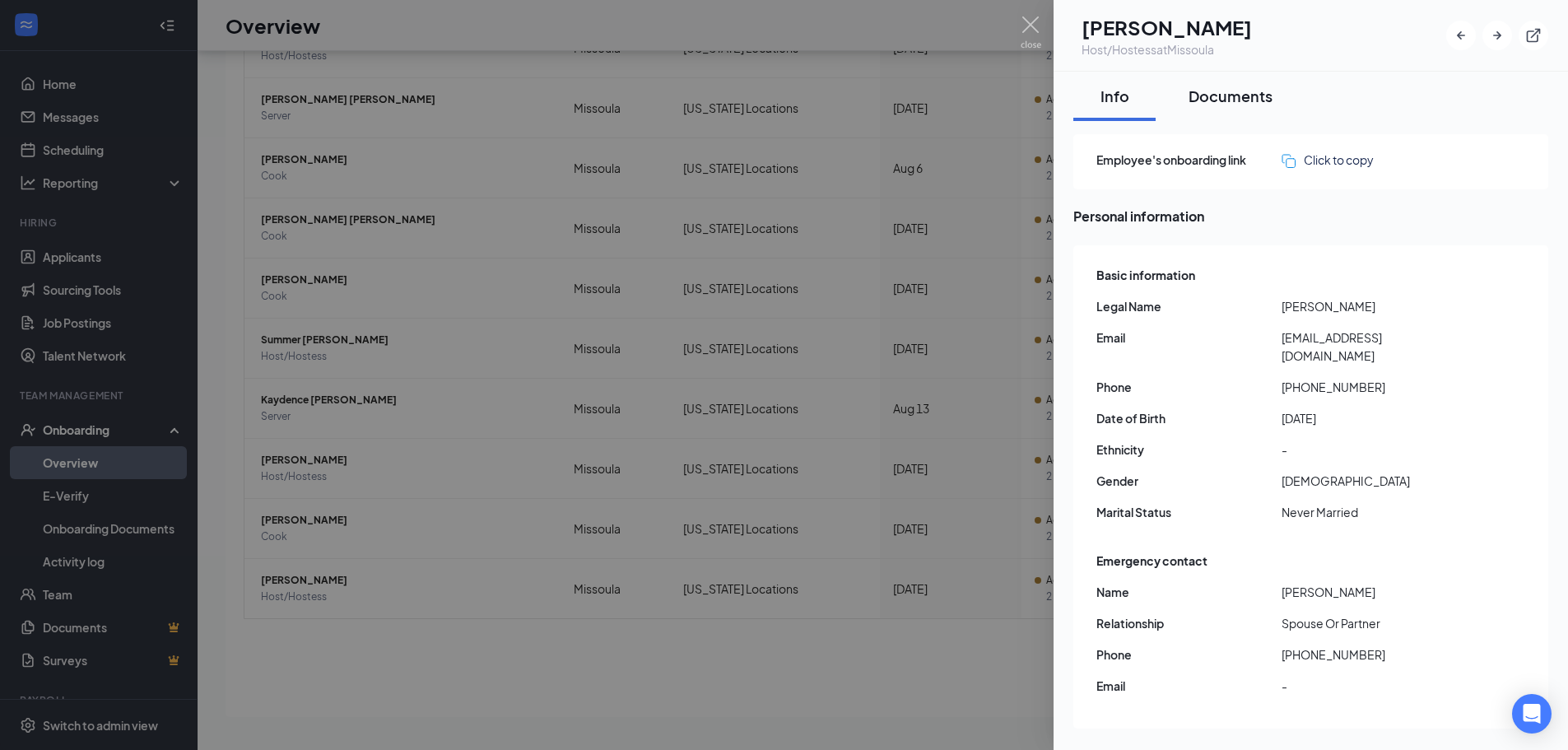
click at [1255, 98] on div "Documents" at bounding box center [1230, 95] width 84 height 20
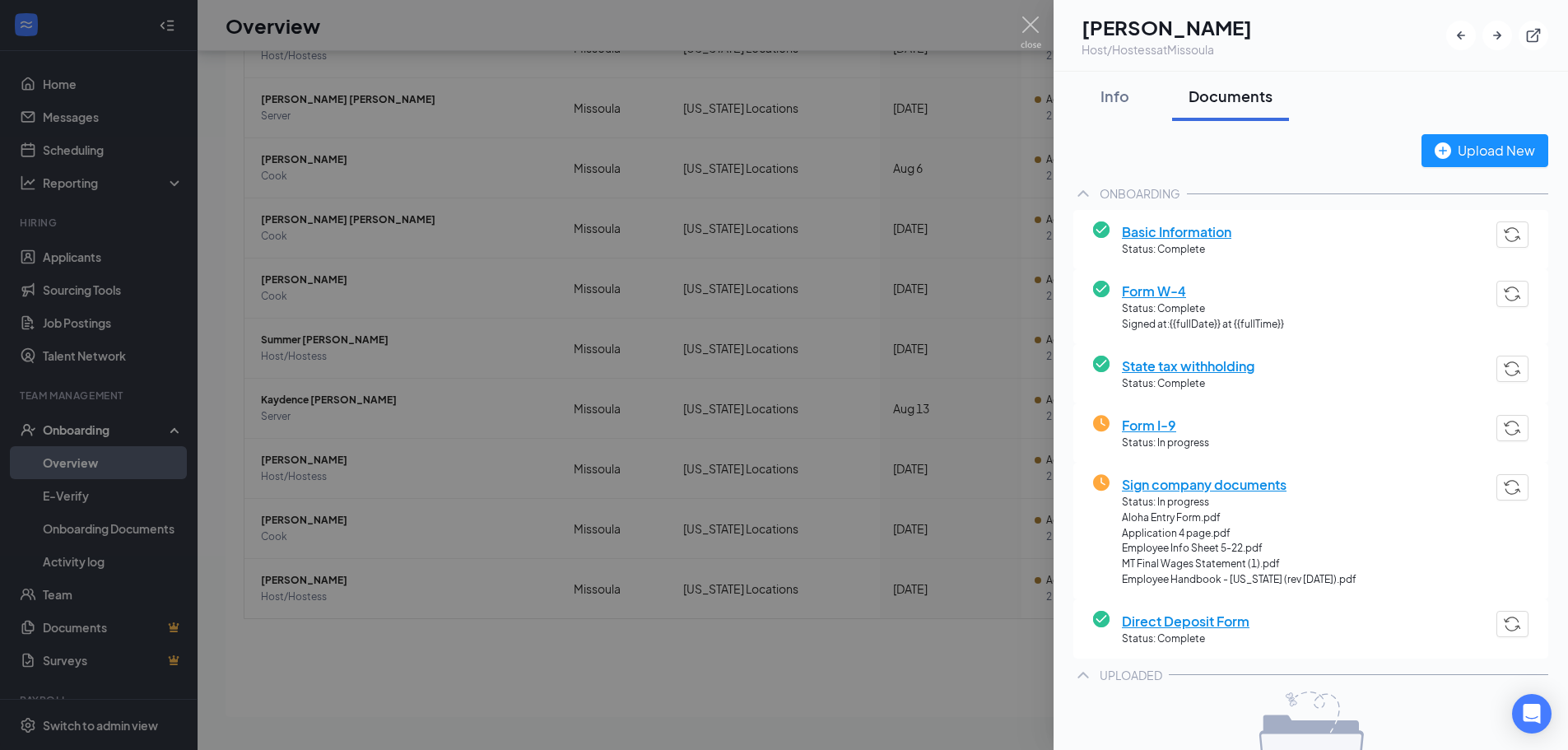
click at [876, 673] on div at bounding box center [784, 375] width 1568 height 750
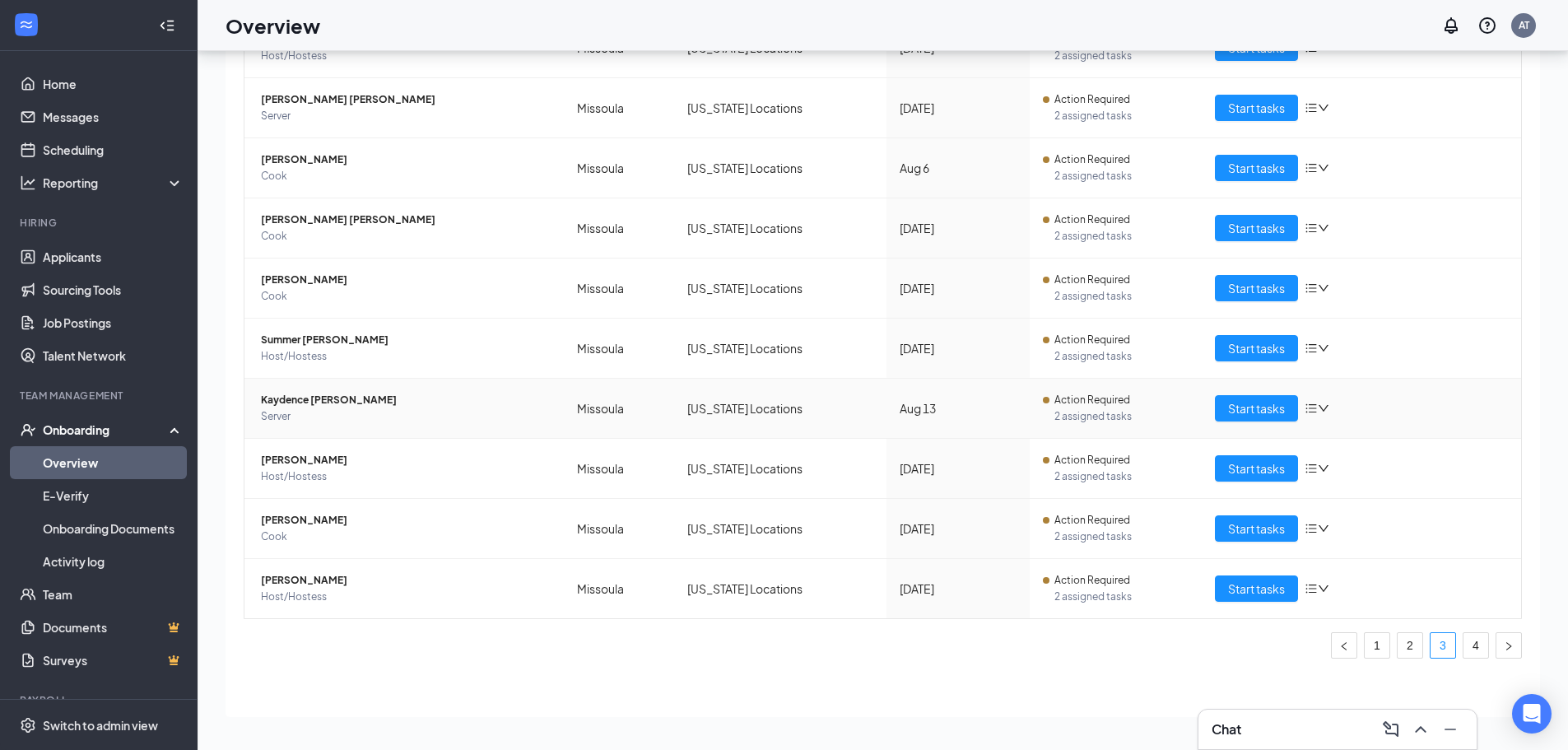
click at [348, 400] on span "Kaydence [PERSON_NAME]" at bounding box center [405, 400] width 290 height 17
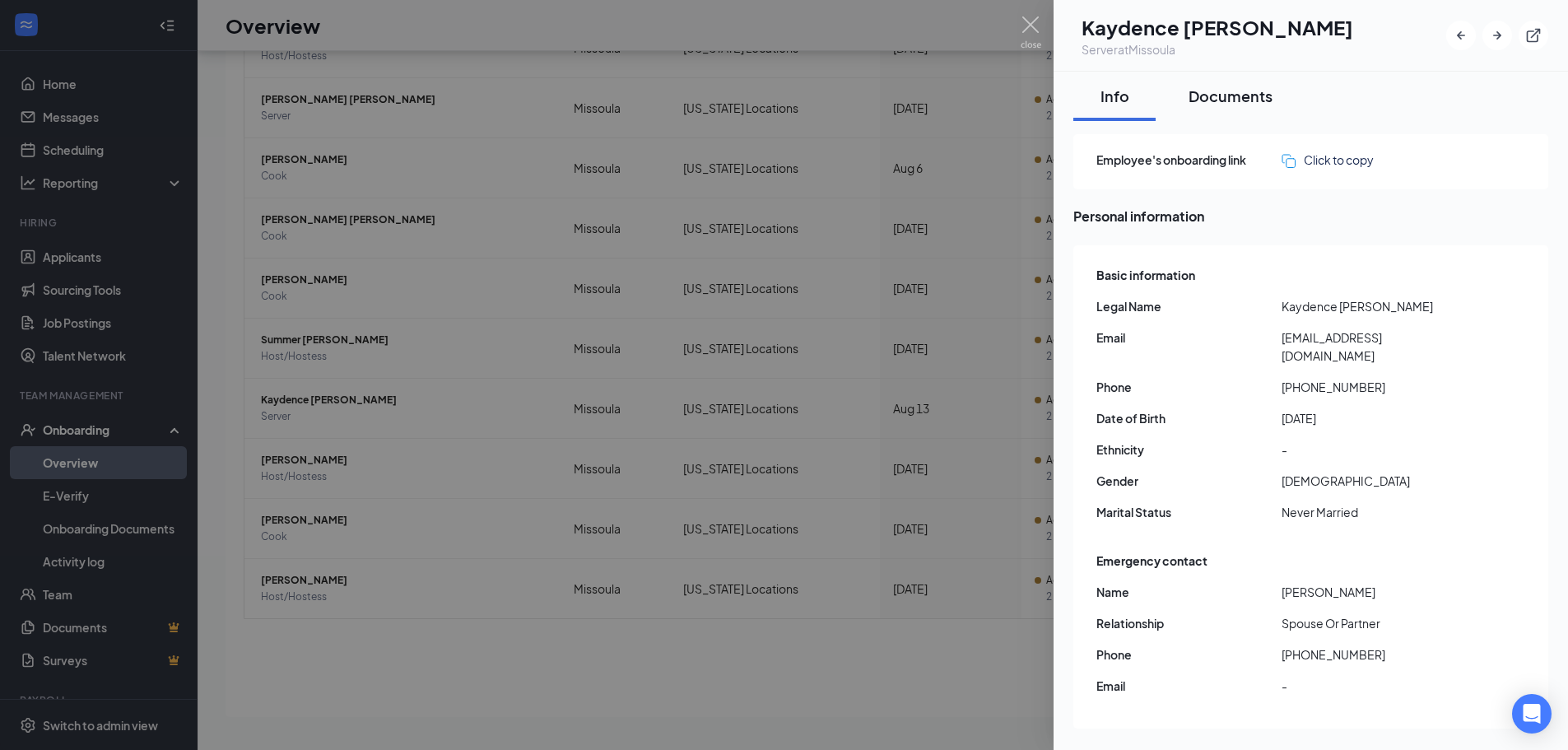
click at [1249, 94] on div "Documents" at bounding box center [1230, 95] width 84 height 20
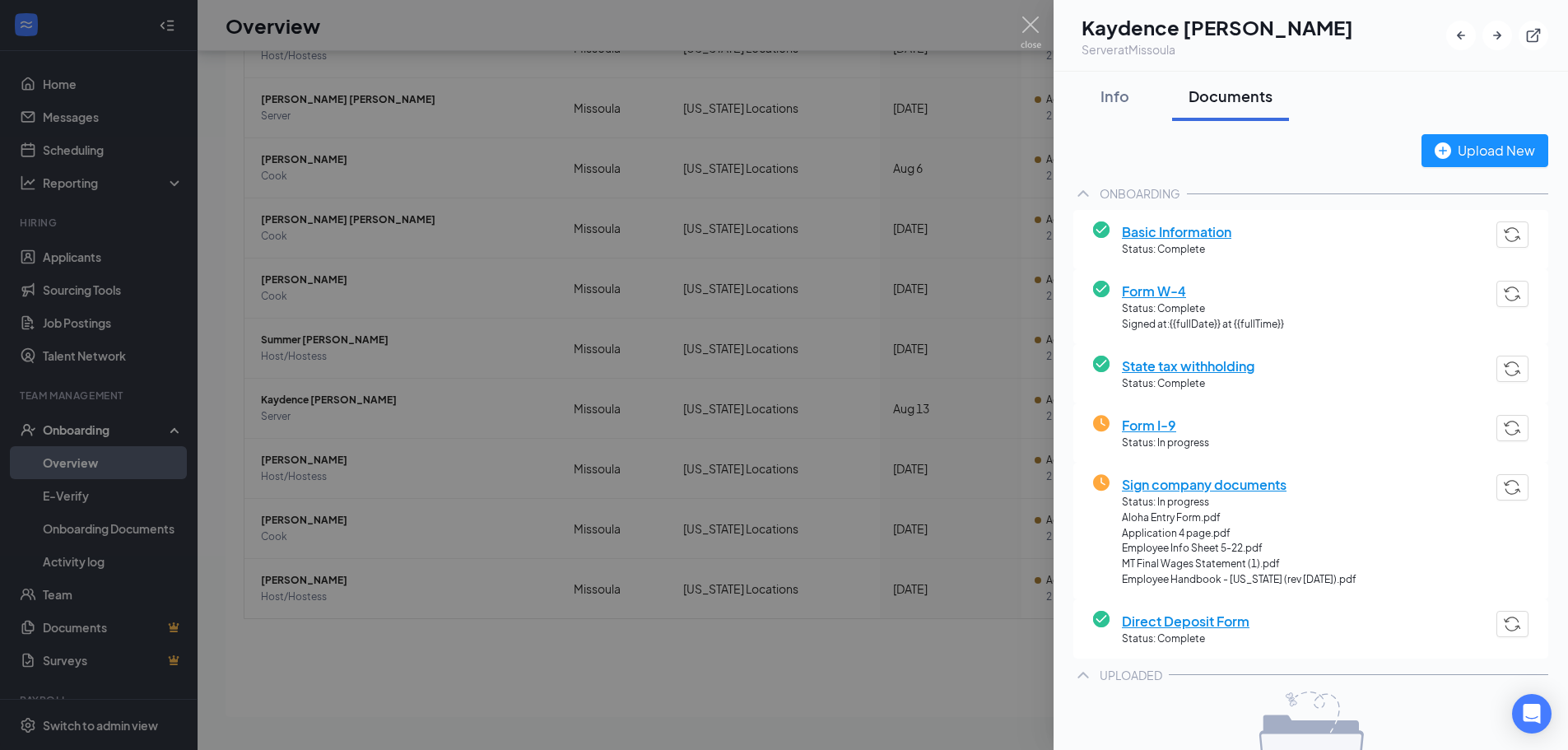
click at [440, 673] on div at bounding box center [784, 375] width 1568 height 750
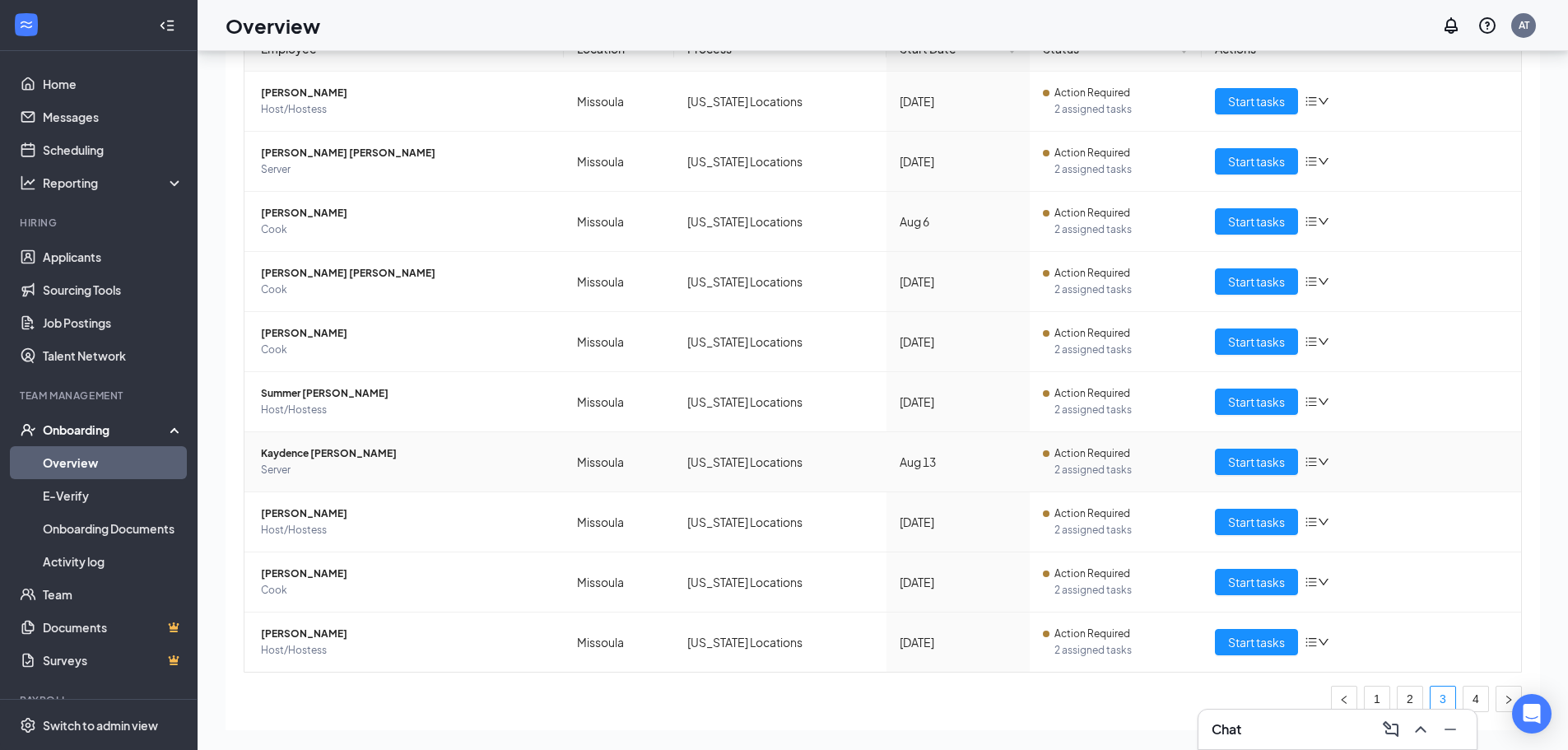
scroll to position [103, 0]
